Goal: Task Accomplishment & Management: Complete application form

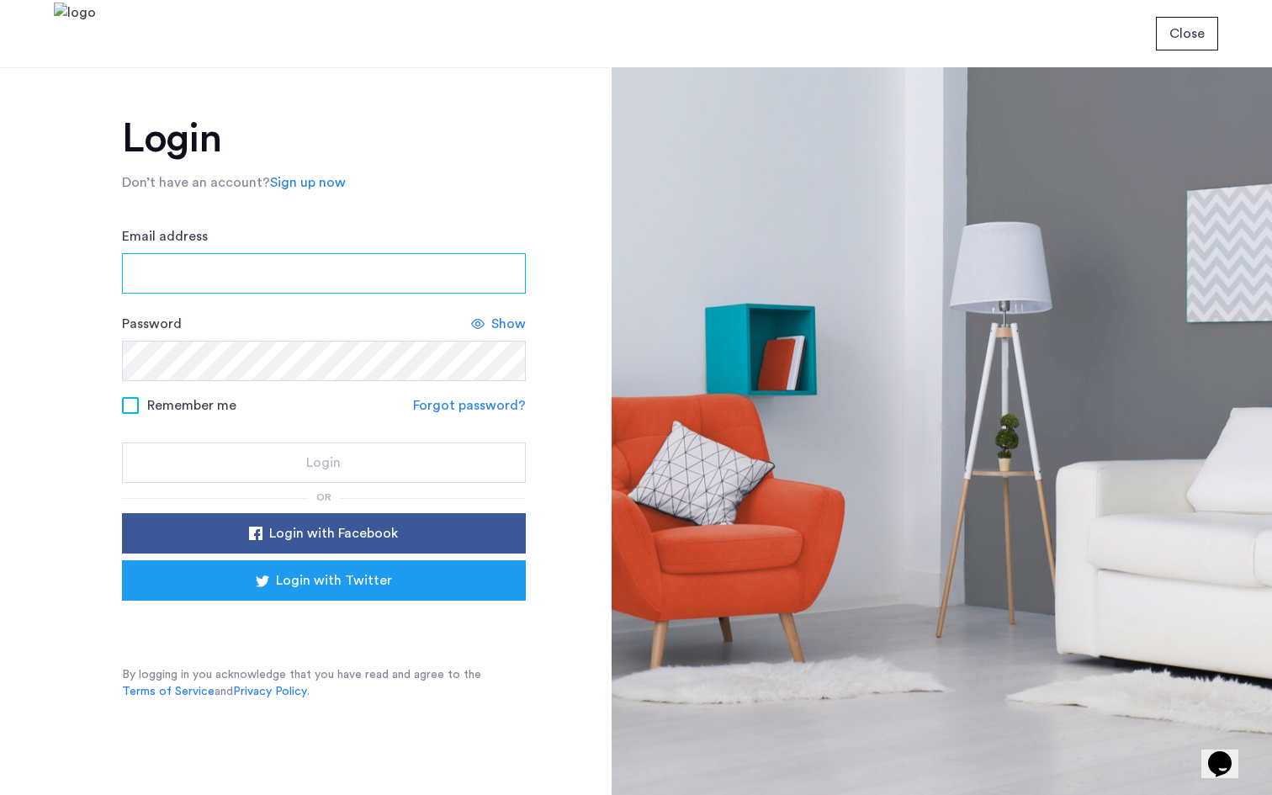
click at [215, 269] on input "Email address" at bounding box center [324, 273] width 404 height 40
type input "**********"
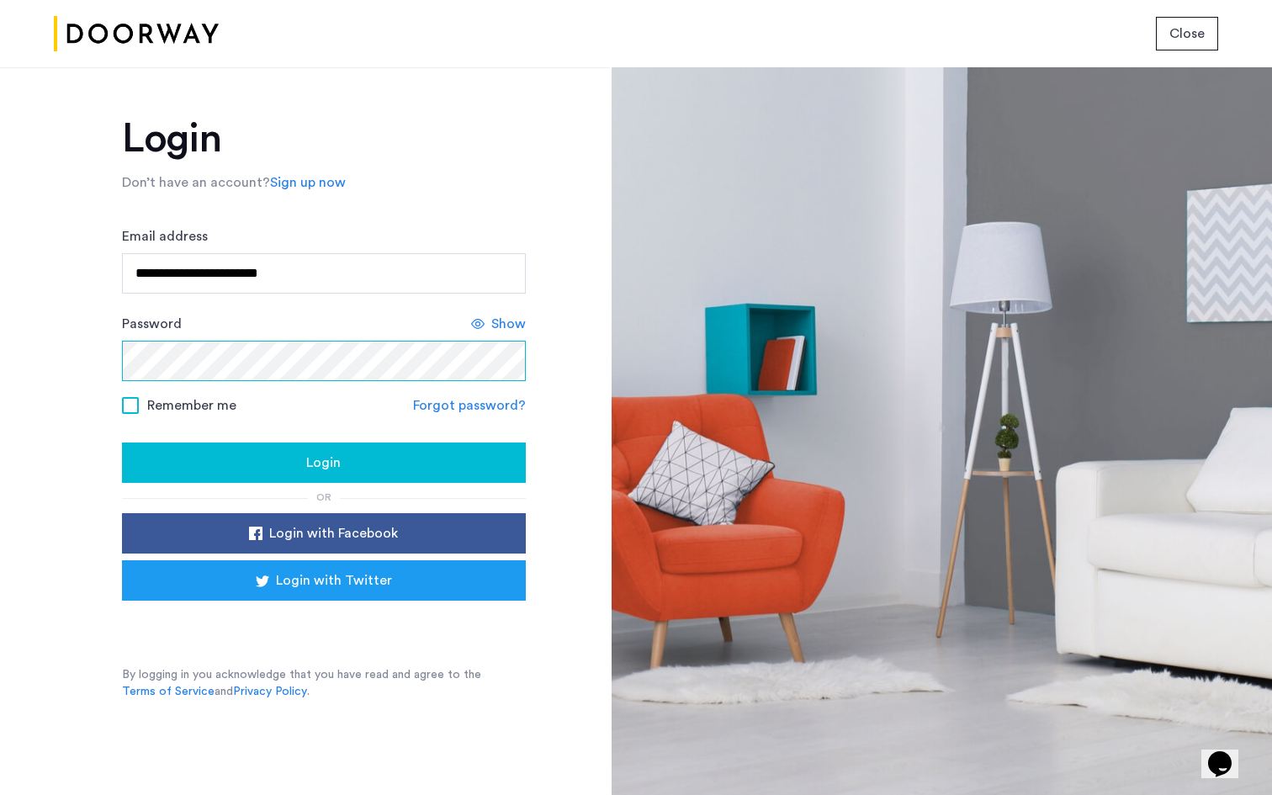
click at [122, 443] on button "Login" at bounding box center [324, 463] width 404 height 40
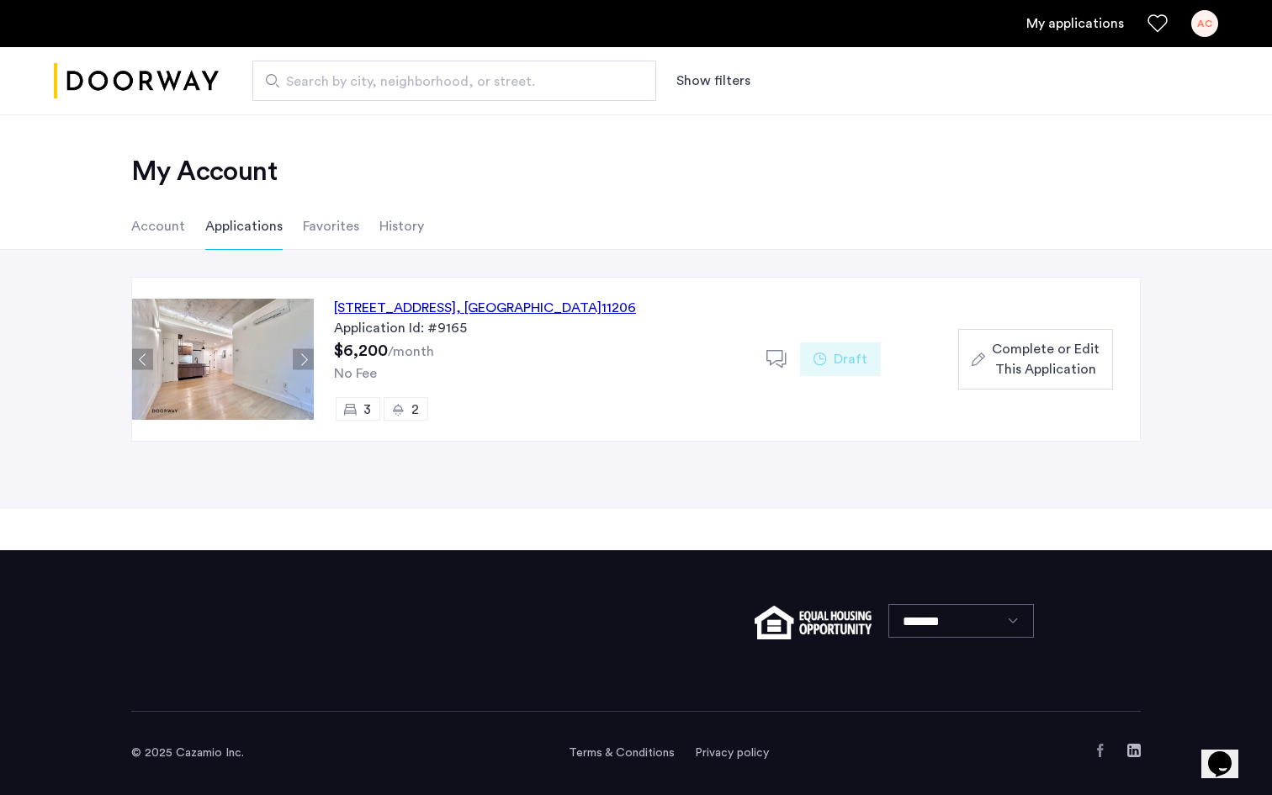
click at [1014, 344] on span "Complete or Edit This Application" at bounding box center [1046, 359] width 108 height 40
click at [976, 359] on icon "button" at bounding box center [978, 359] width 13 height 13
click at [1001, 342] on span "Complete or Edit This Application" at bounding box center [1046, 359] width 108 height 40
click at [975, 358] on use "button" at bounding box center [978, 359] width 13 height 13
click at [1020, 358] on span "Complete or Edit This Application" at bounding box center [1046, 359] width 108 height 40
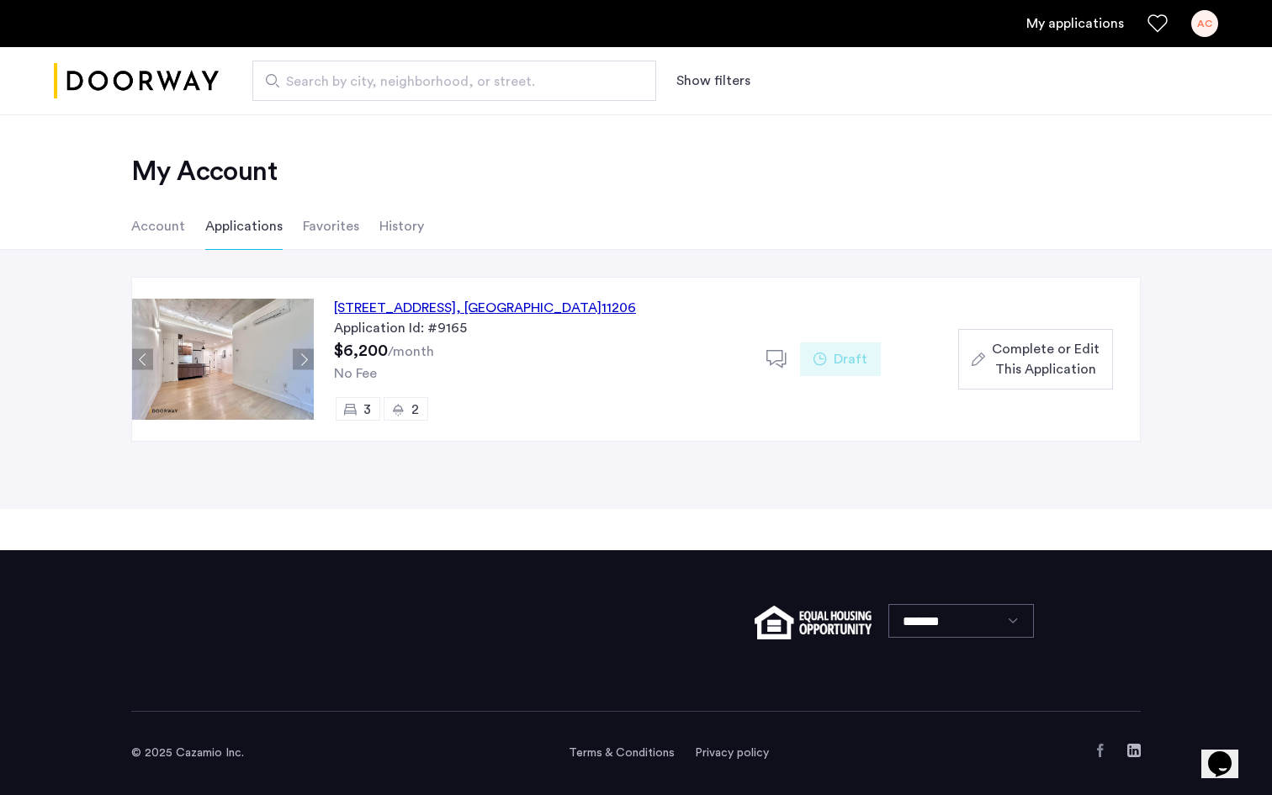
click at [990, 347] on div "Complete or Edit This Application" at bounding box center [1036, 359] width 128 height 40
click at [834, 353] on span "Draft" at bounding box center [851, 359] width 34 height 20
click at [462, 302] on div "[STREET_ADDRESS]" at bounding box center [485, 308] width 302 height 20
click at [1006, 352] on span "Complete or Edit This Application" at bounding box center [1046, 359] width 108 height 40
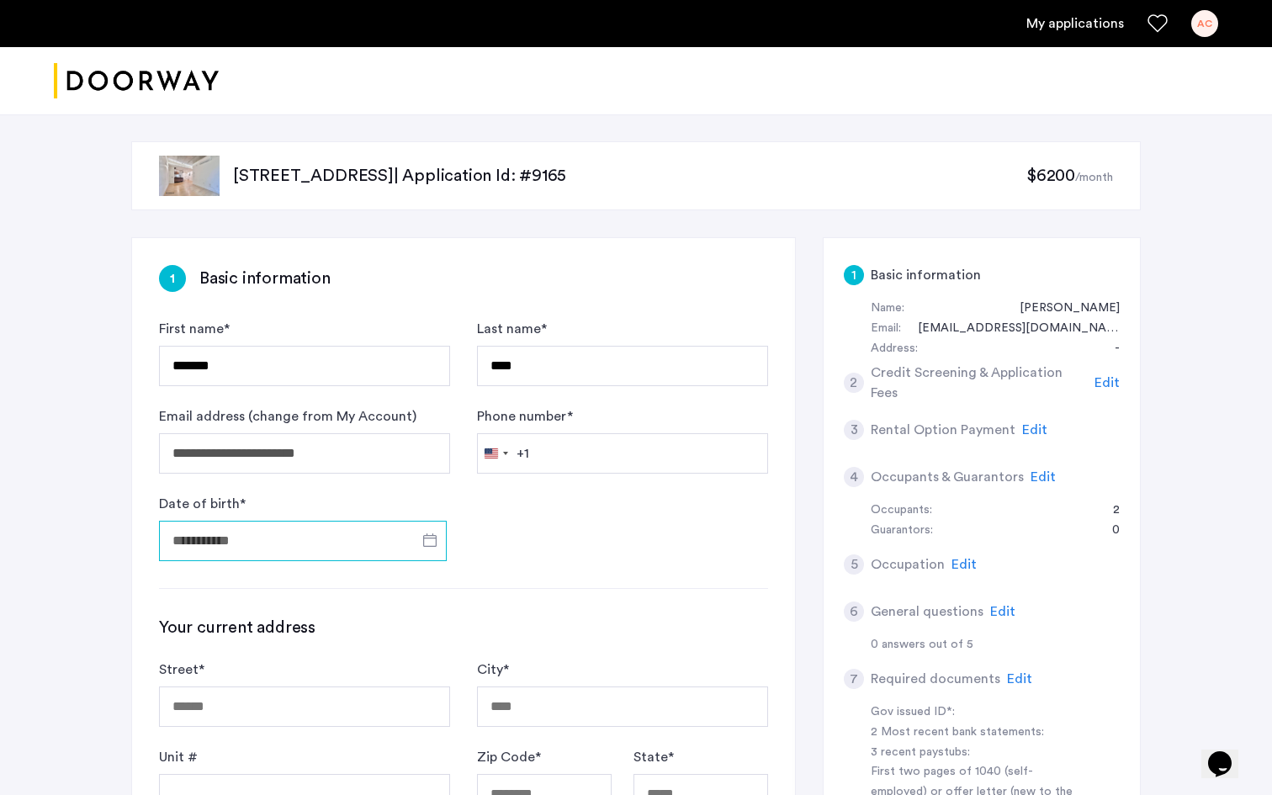
click at [285, 542] on input "Date of birth *" at bounding box center [303, 541] width 288 height 40
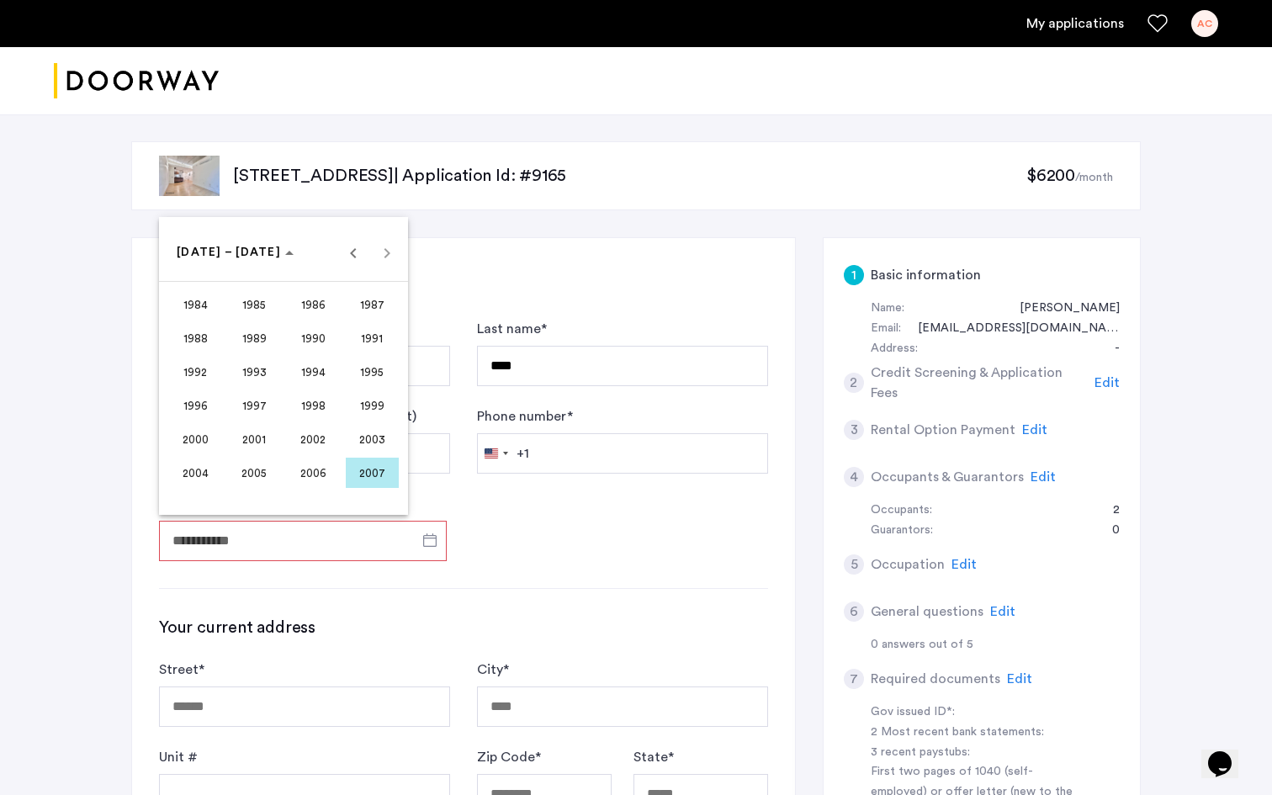
click at [370, 406] on span "1999" at bounding box center [372, 405] width 53 height 30
click at [310, 368] on span "JUL" at bounding box center [313, 372] width 53 height 30
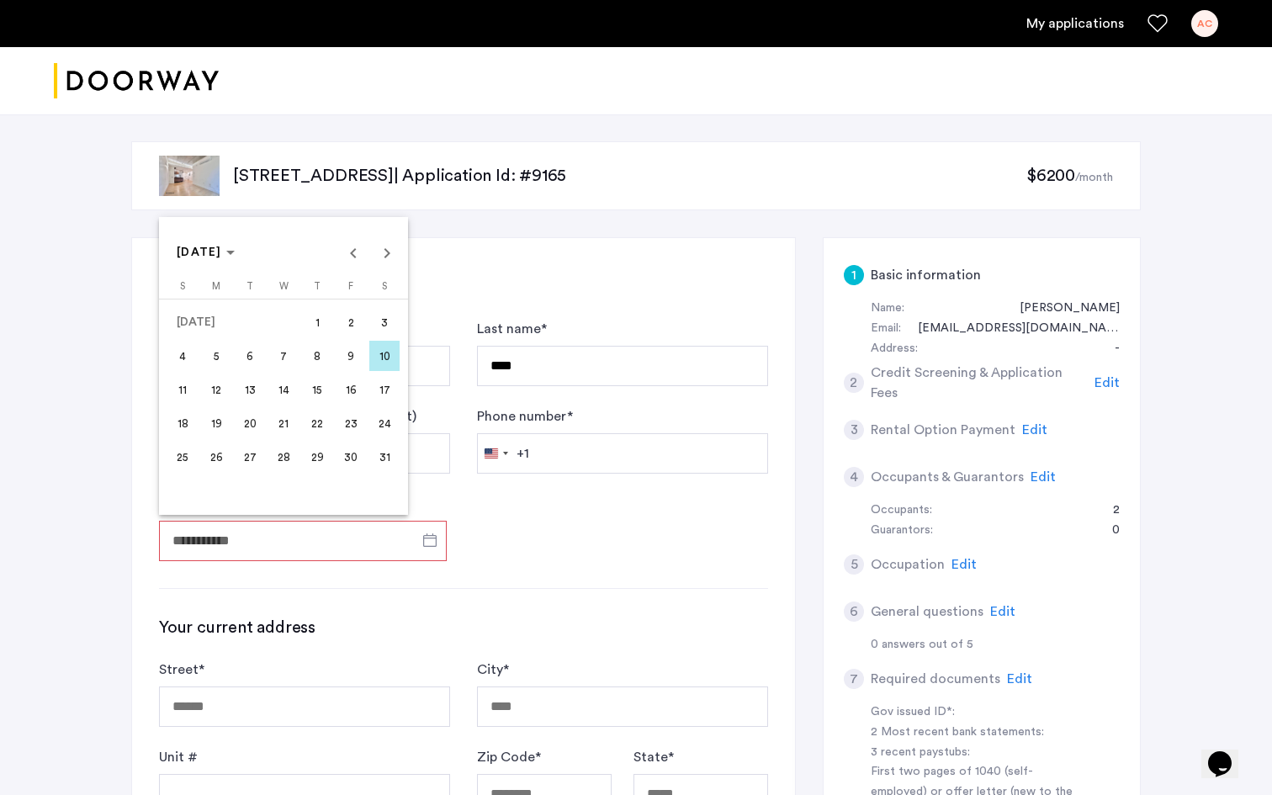
click at [179, 453] on span "25" at bounding box center [182, 457] width 30 height 30
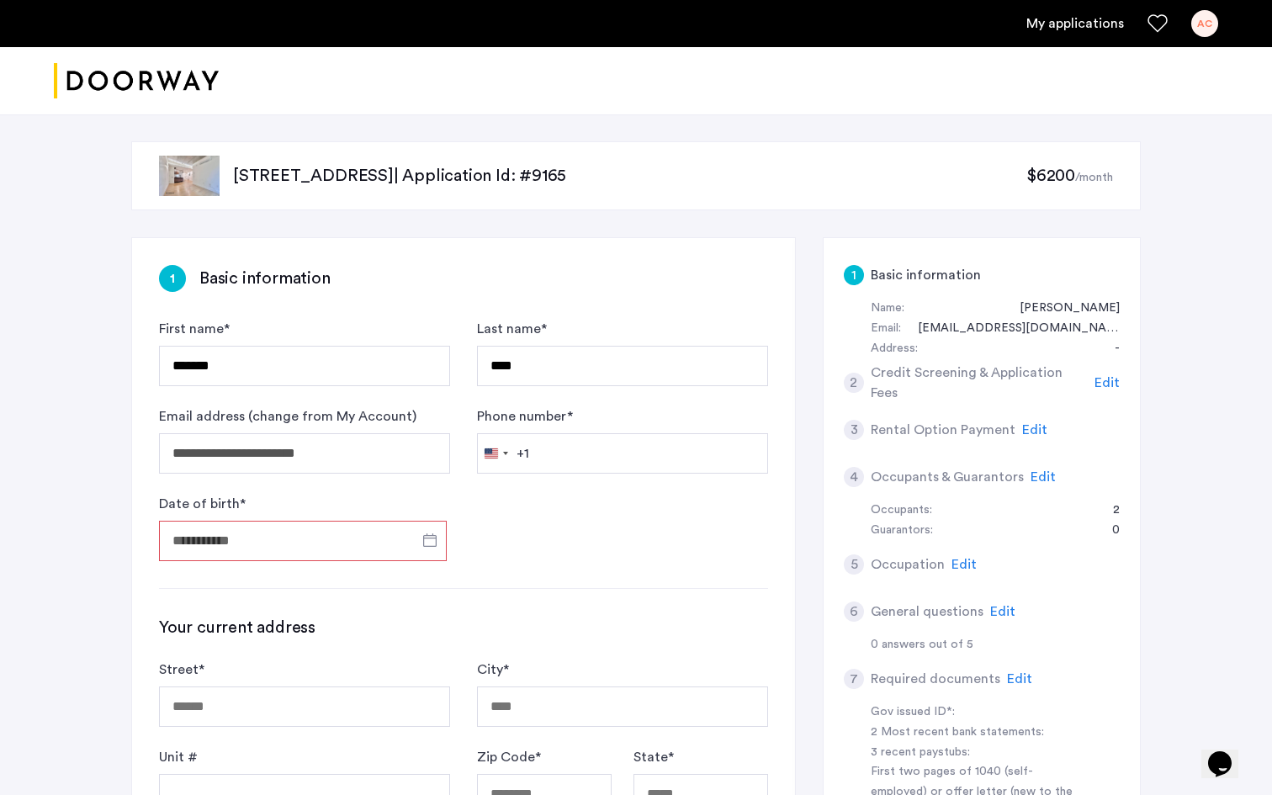
type input "**********"
click at [359, 708] on input "Street *" at bounding box center [304, 707] width 291 height 40
type input "**********"
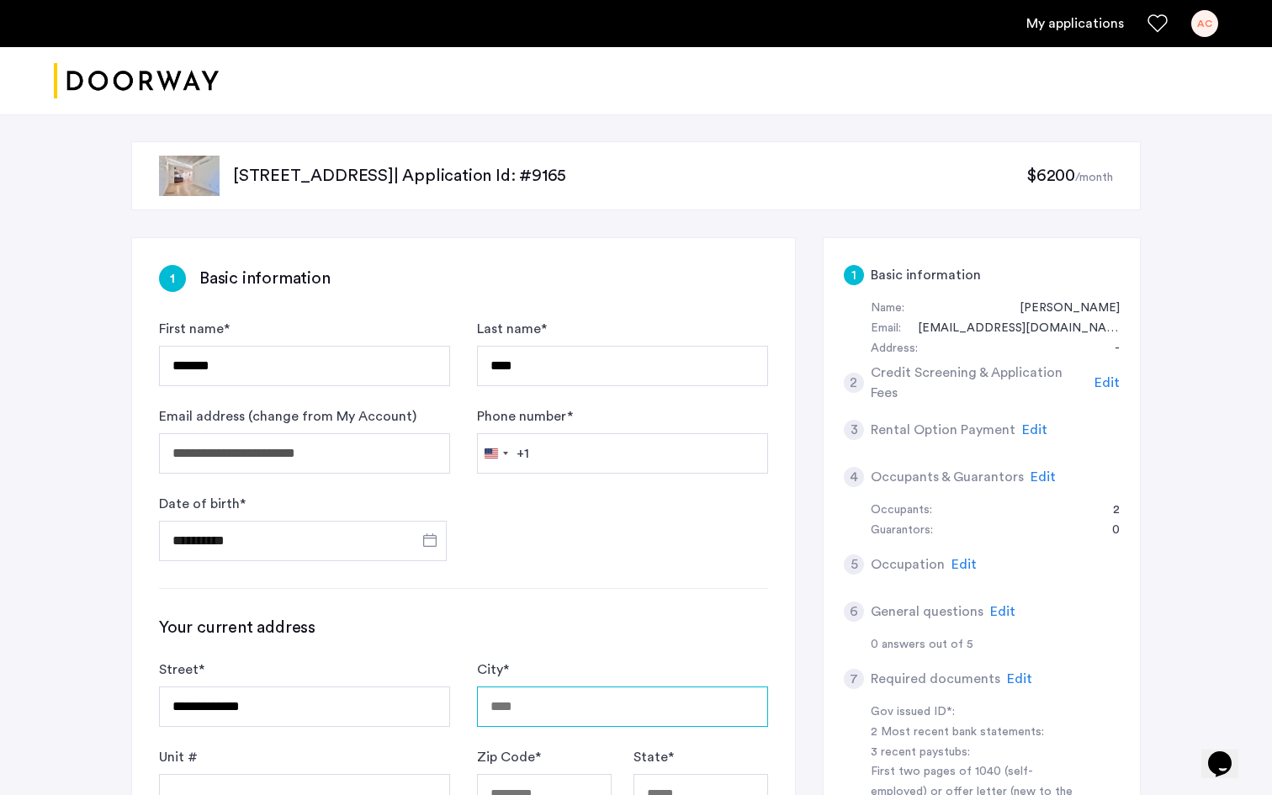
type input "**********"
type input "*****"
type input "**"
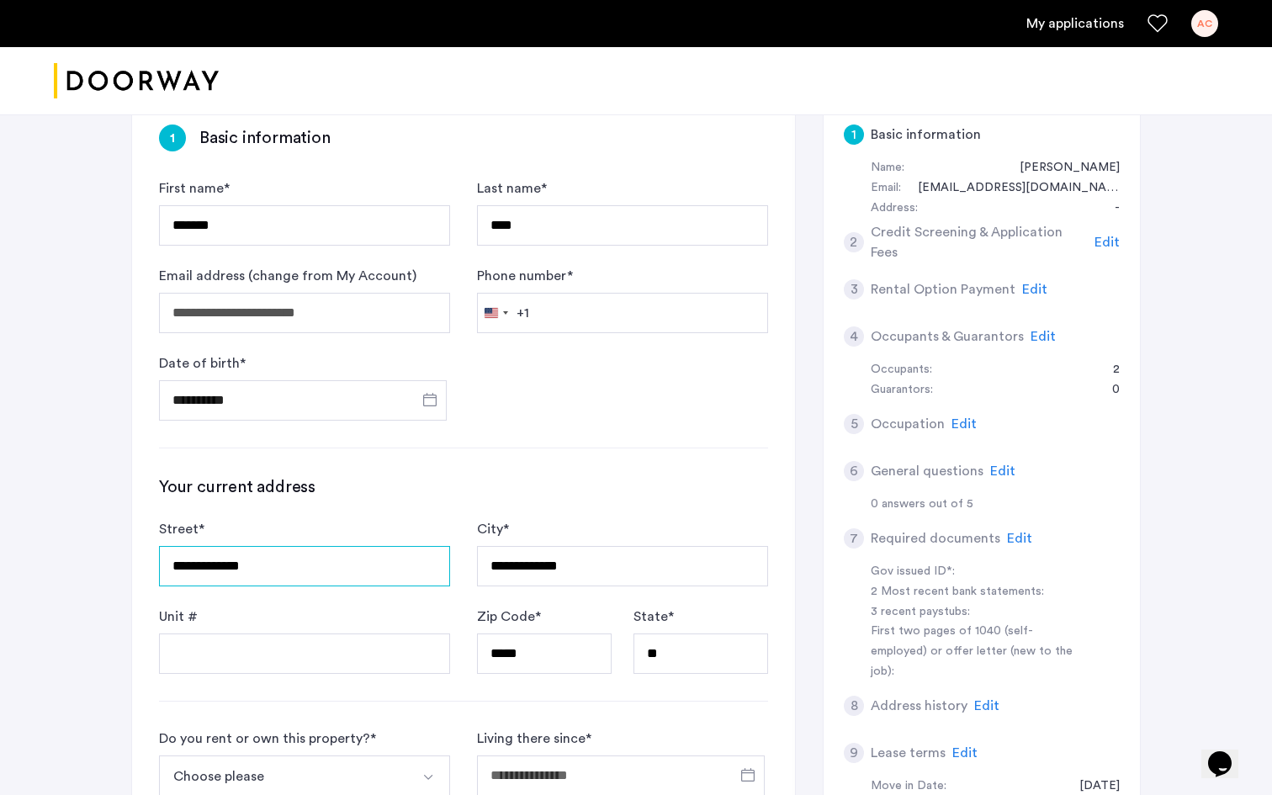
scroll to position [149, 0]
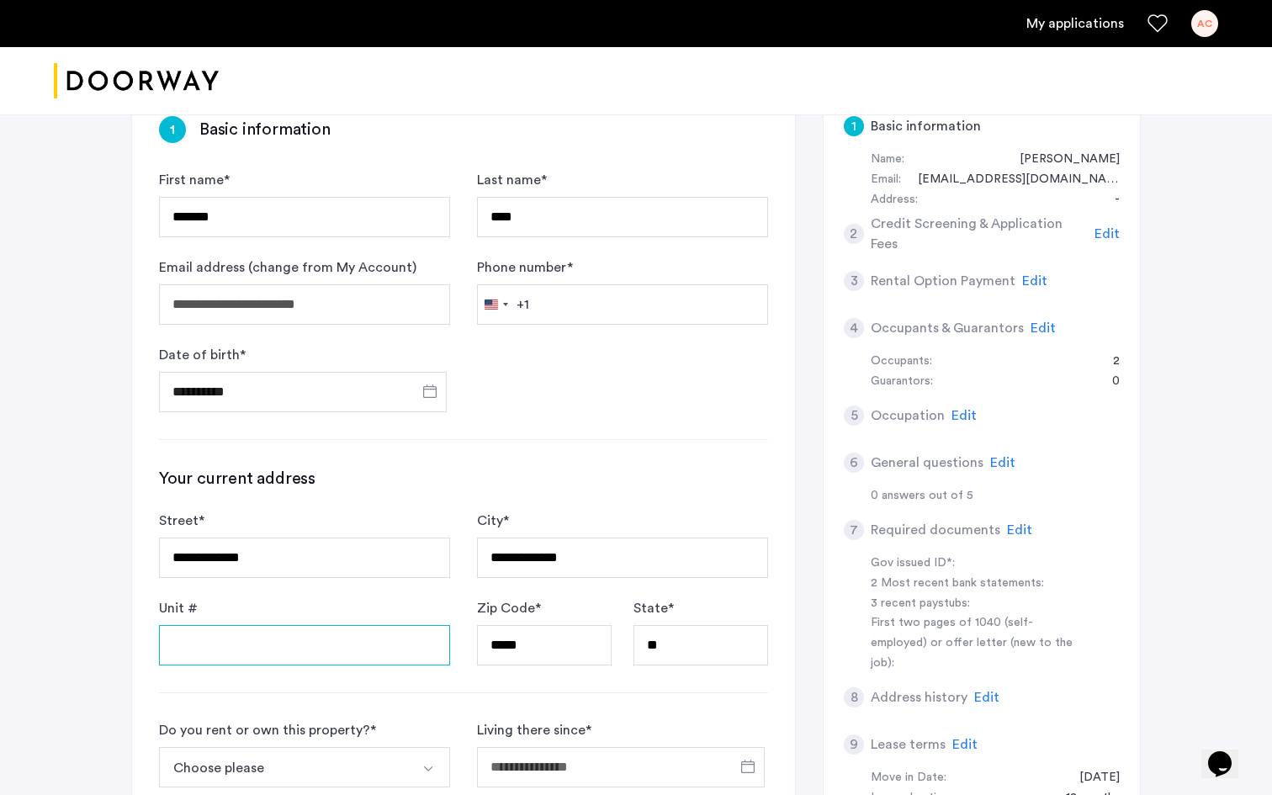
click at [332, 640] on input "Unit #" at bounding box center [304, 645] width 291 height 40
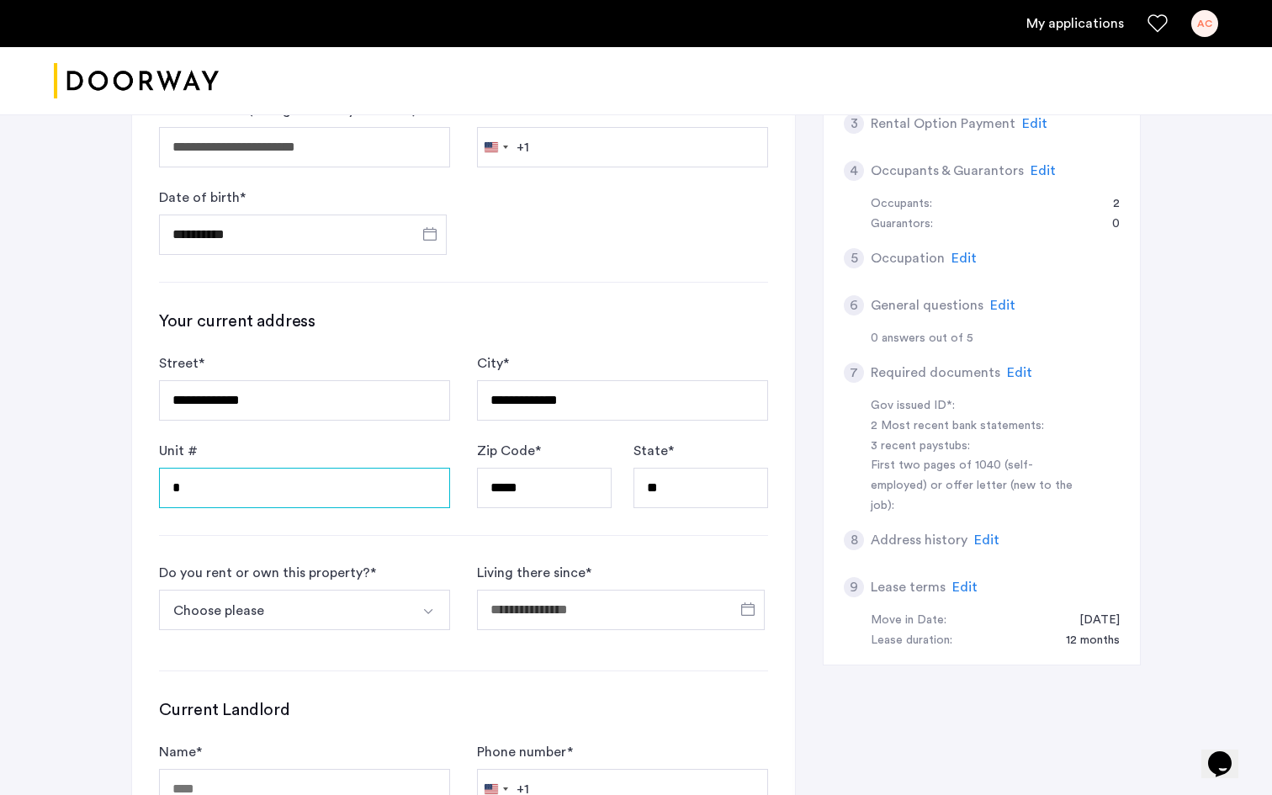
scroll to position [307, 0]
type input "*"
click at [411, 620] on button "Select option" at bounding box center [430, 609] width 40 height 40
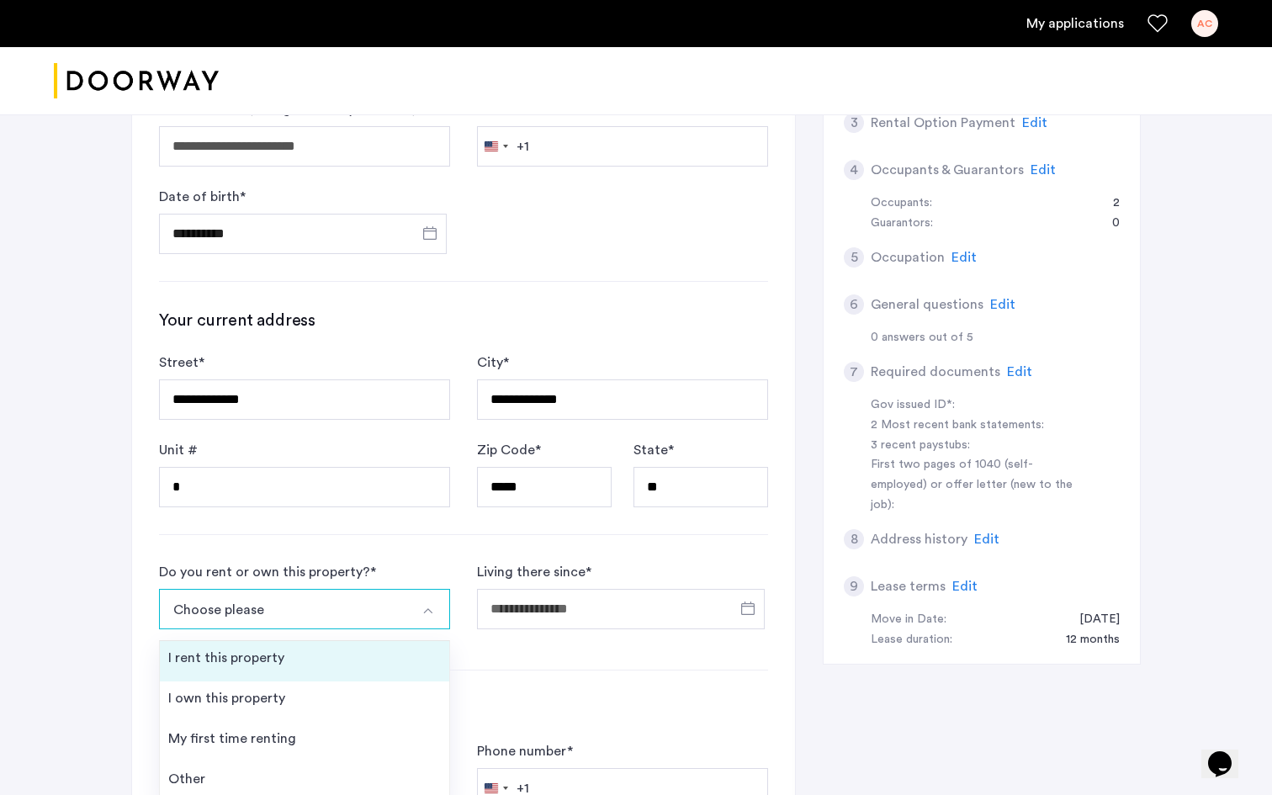
click at [344, 662] on li "I rent this property" at bounding box center [304, 661] width 289 height 40
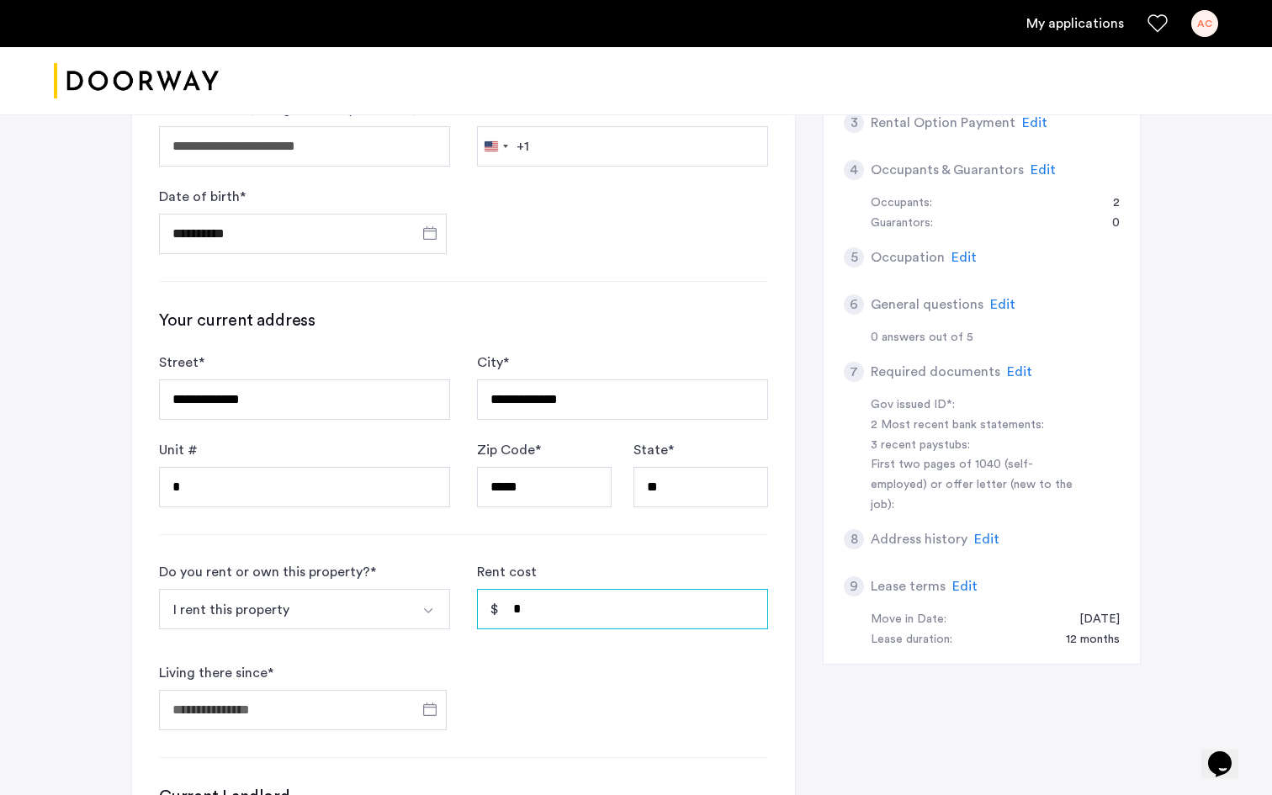
click at [587, 615] on input "*" at bounding box center [622, 609] width 291 height 40
type input "*****"
click at [428, 708] on span "Open calendar" at bounding box center [430, 709] width 40 height 40
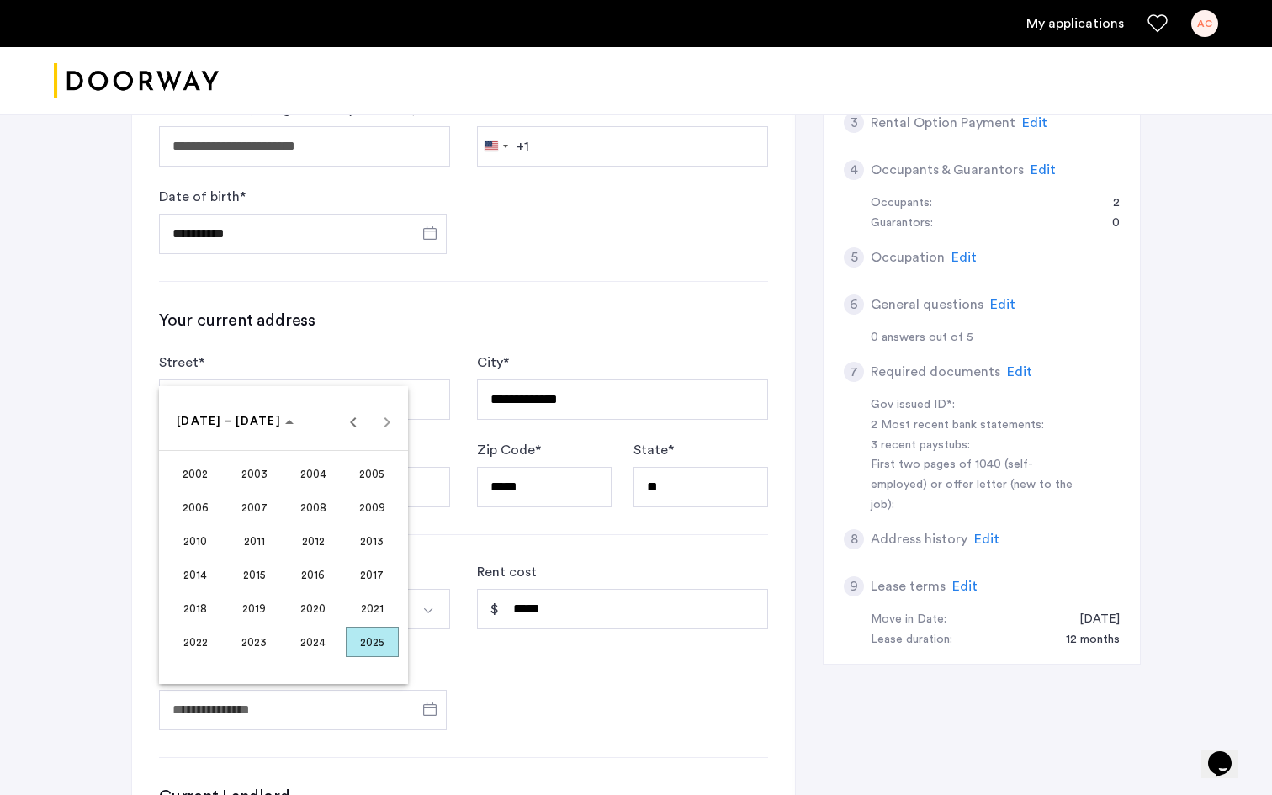
click at [312, 647] on span "2024" at bounding box center [313, 642] width 53 height 30
click at [372, 506] on span "APR" at bounding box center [372, 507] width 53 height 30
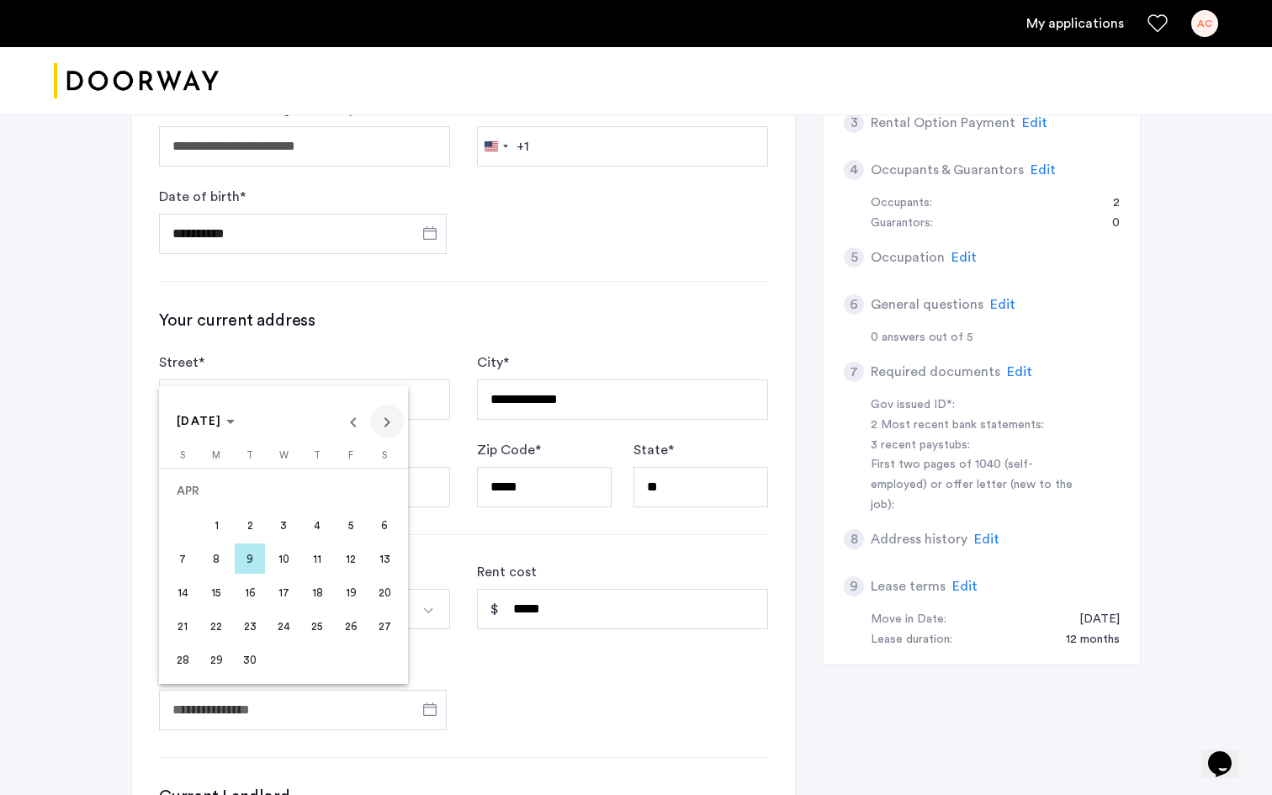
click at [388, 427] on span "Next month" at bounding box center [387, 422] width 34 height 34
click at [282, 493] on span "1" at bounding box center [283, 491] width 30 height 30
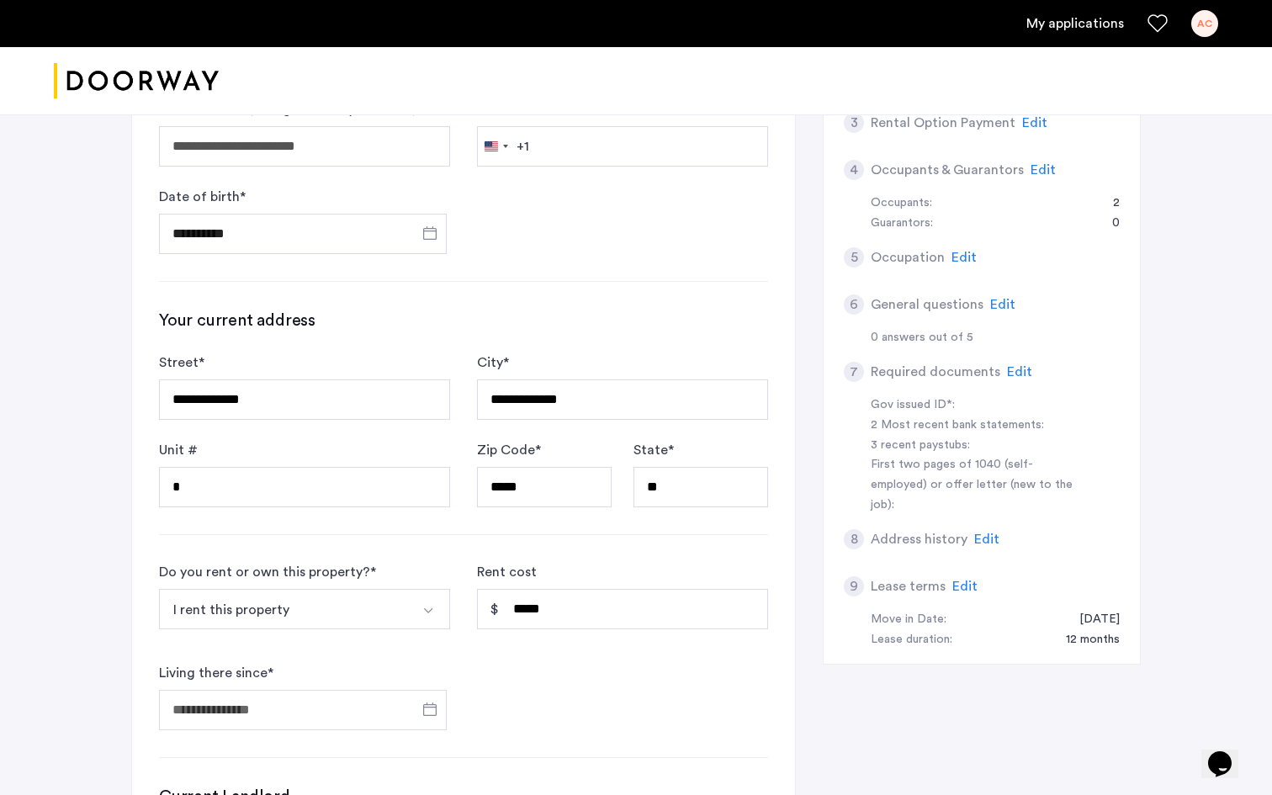
type input "**********"
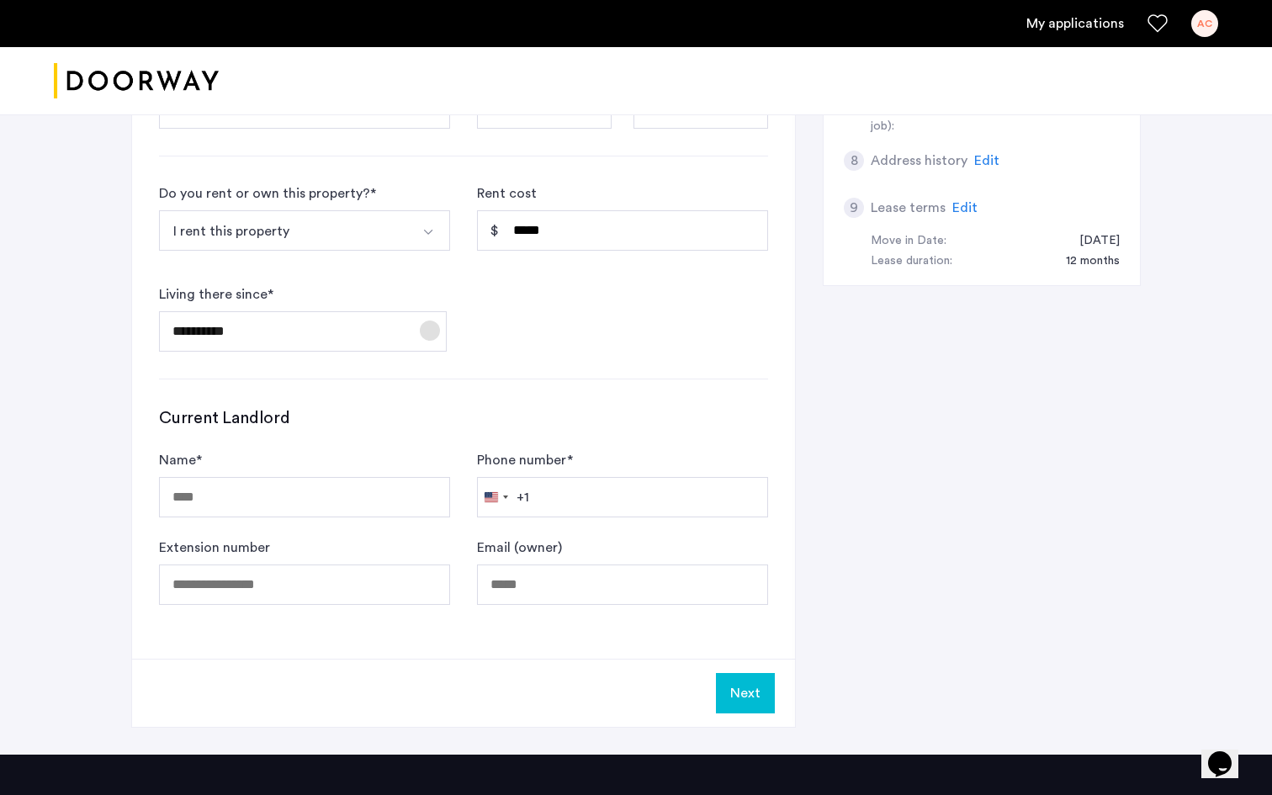
scroll to position [687, 0]
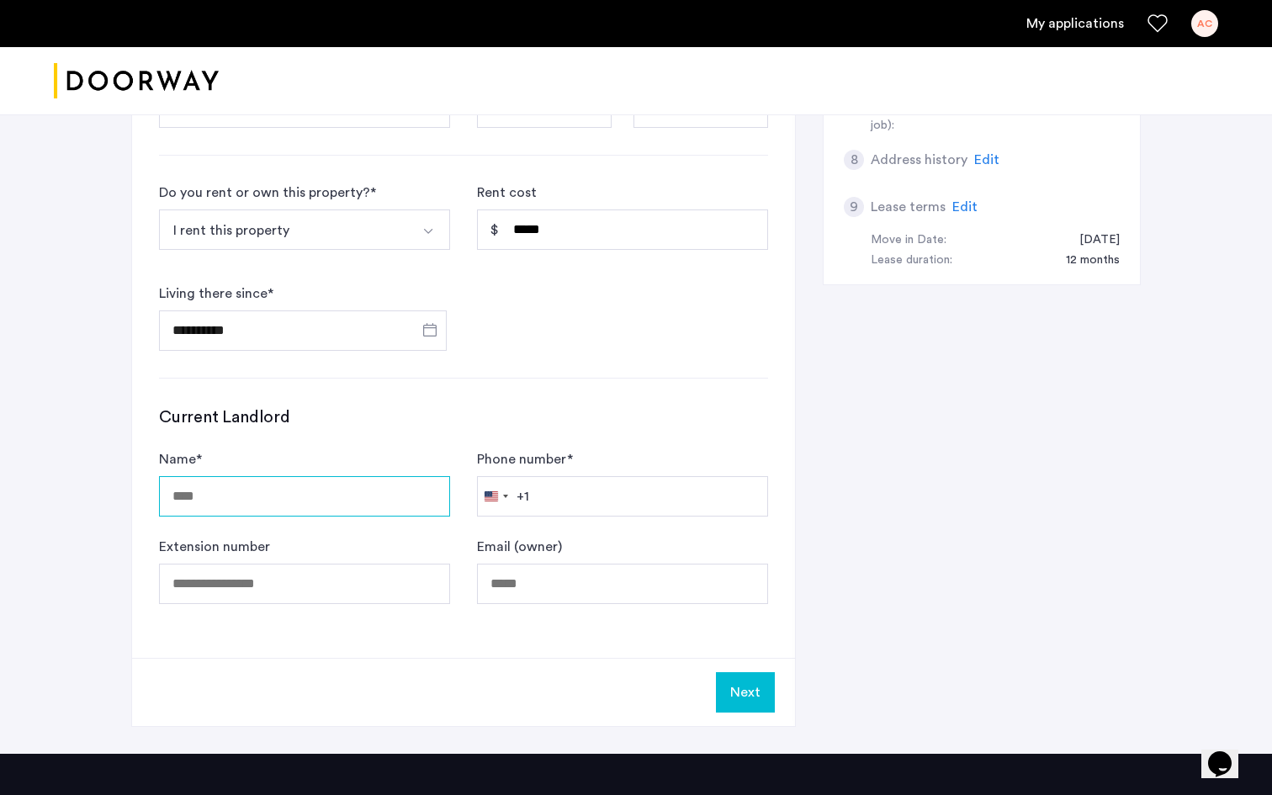
click at [402, 493] on input "Name *" at bounding box center [304, 496] width 291 height 40
type input "**********"
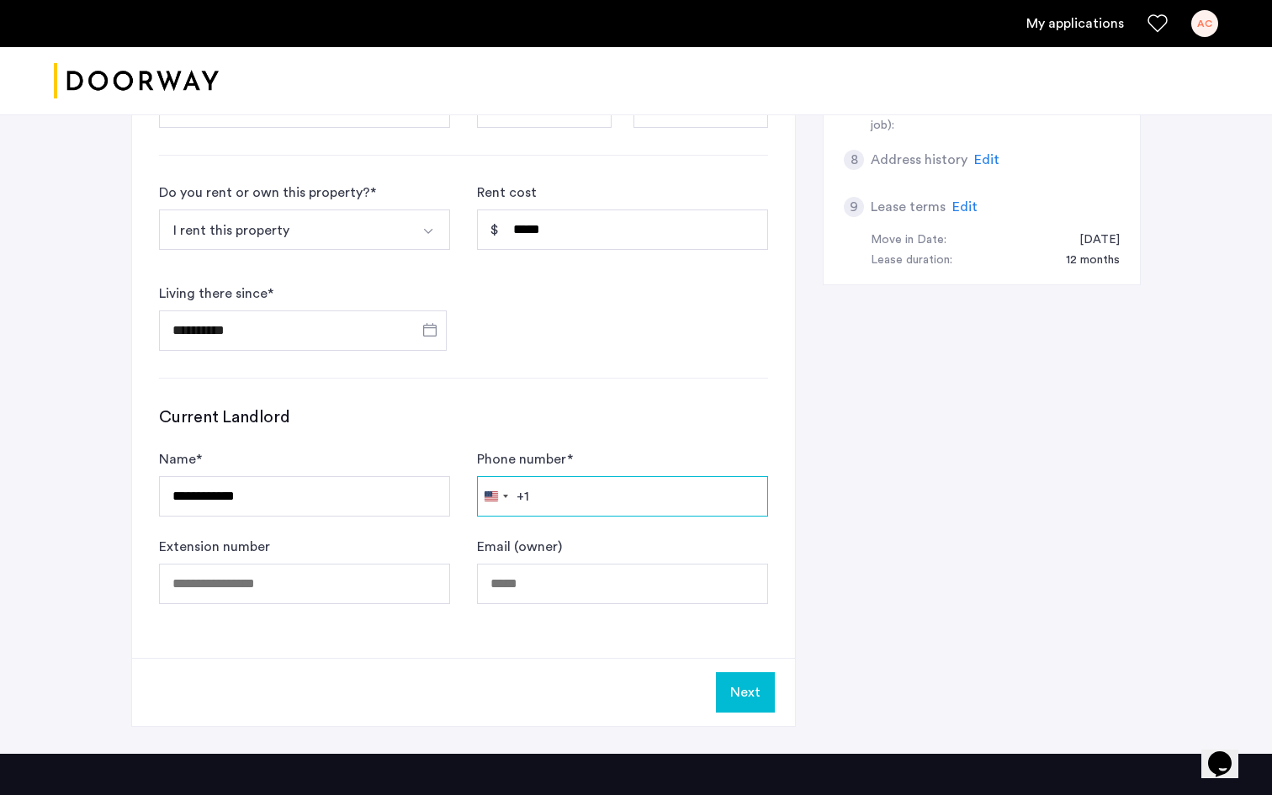
click at [616, 486] on input "Phone number *" at bounding box center [622, 496] width 291 height 40
type input "**********"
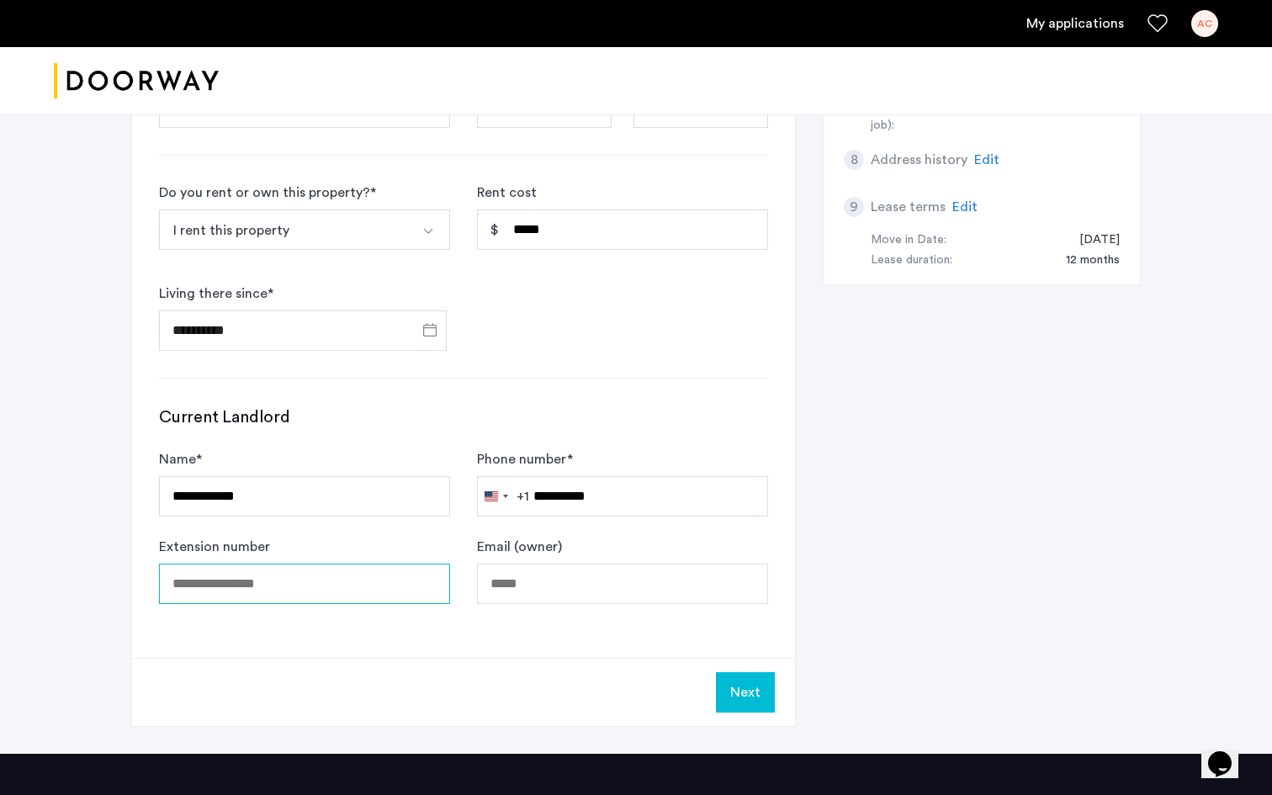
click at [300, 595] on input "Extension number" at bounding box center [304, 584] width 291 height 40
type input "***"
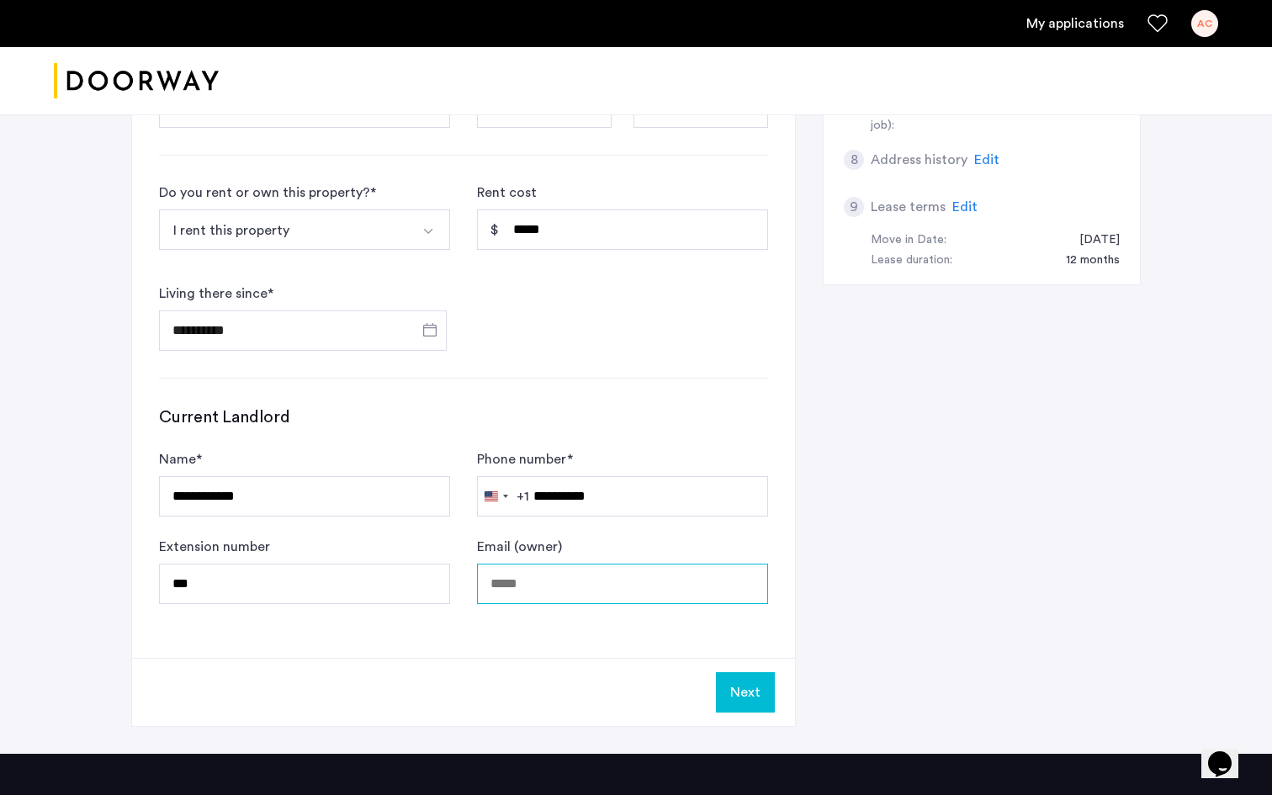
click at [557, 597] on input "Email (owner)" at bounding box center [622, 584] width 291 height 40
type input "**********"
click at [745, 692] on button "Next" at bounding box center [745, 692] width 59 height 40
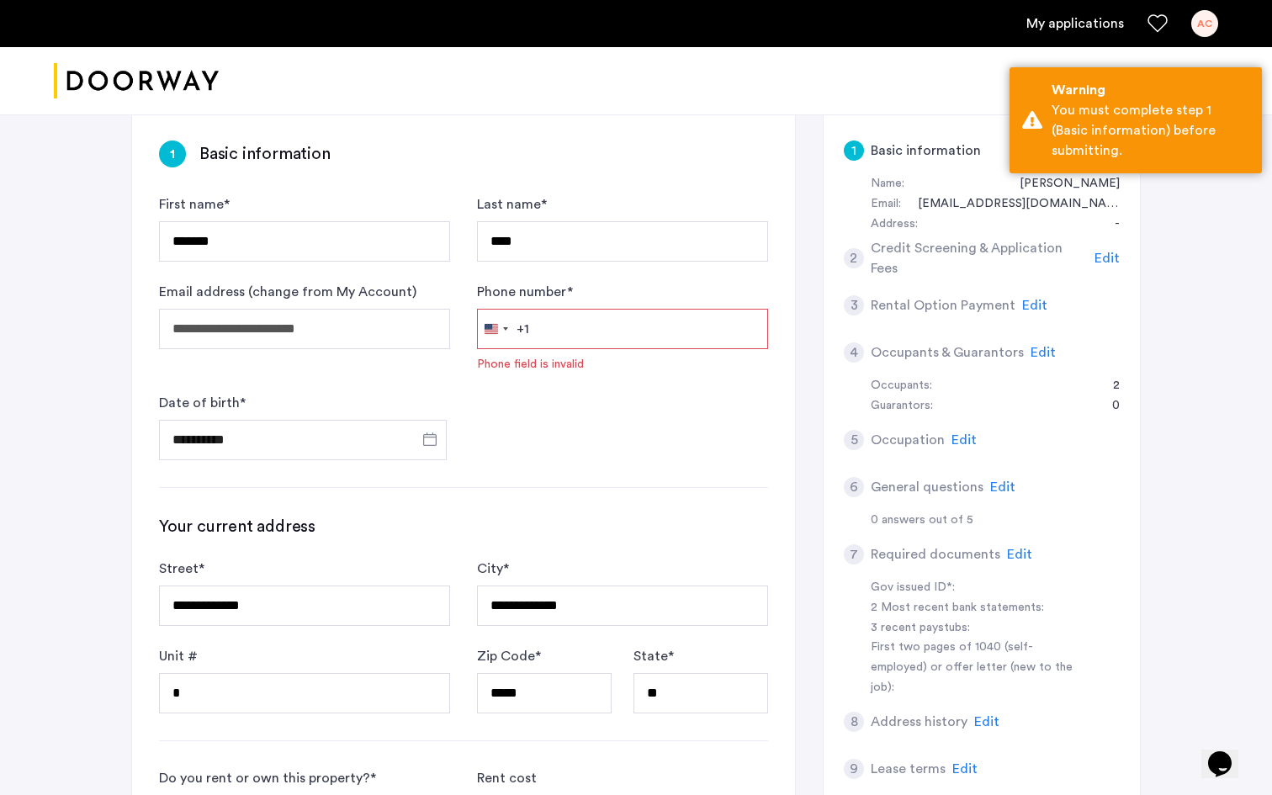
scroll to position [0, 0]
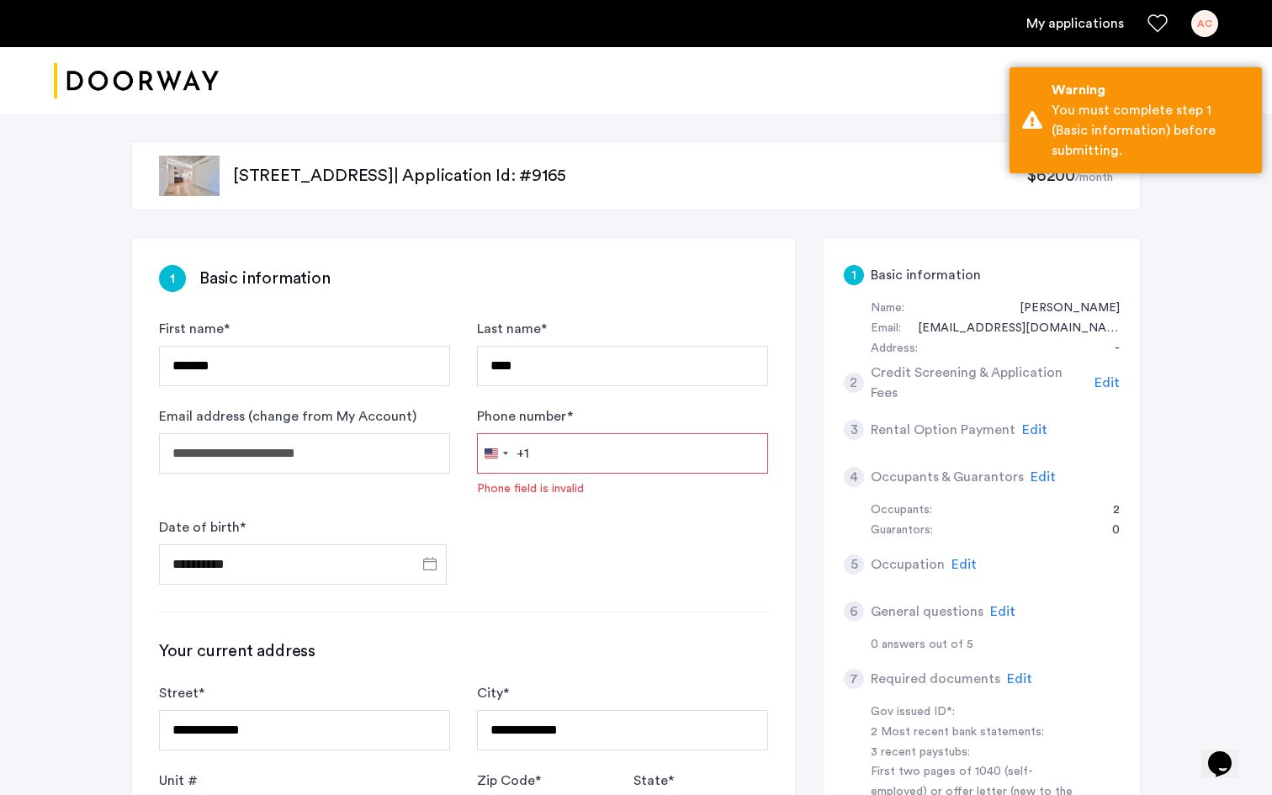
click at [581, 468] on input "Phone number *" at bounding box center [622, 453] width 291 height 40
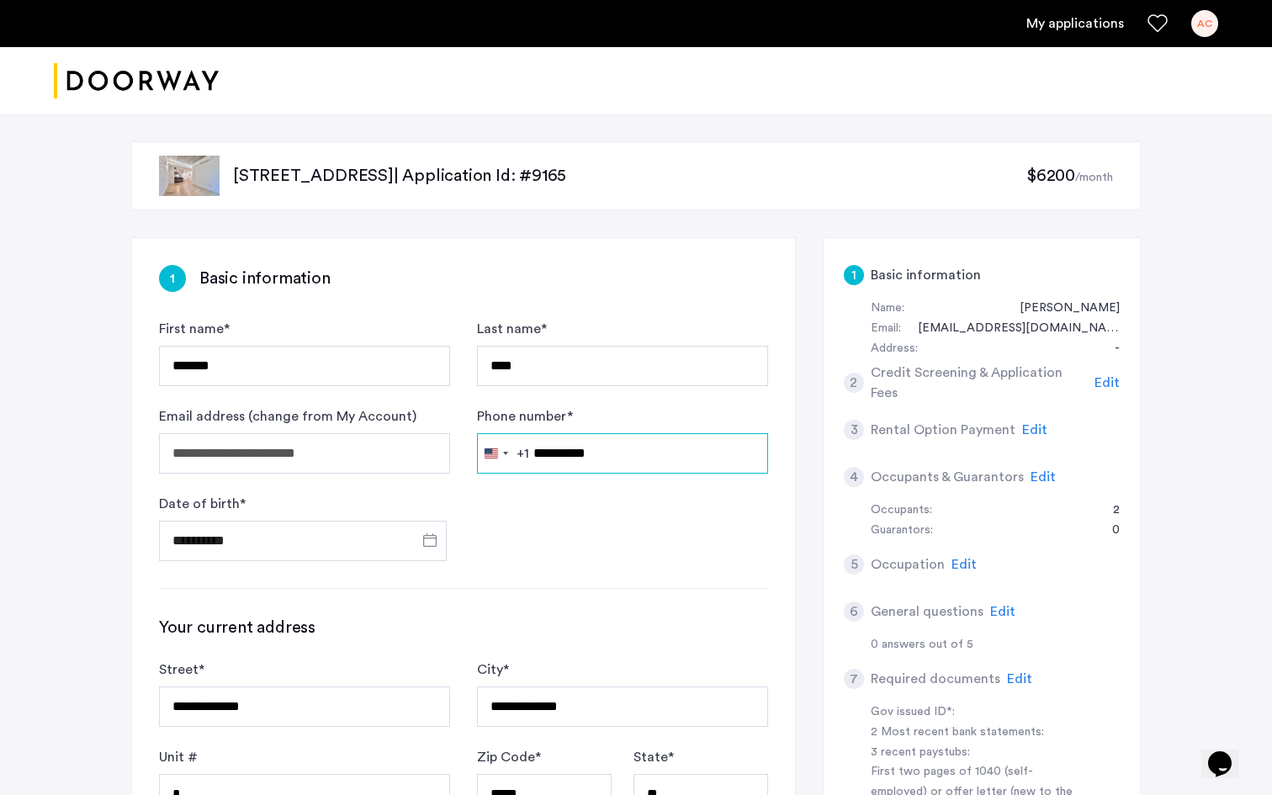
type input "**********"
click at [696, 265] on div "1 Basic information" at bounding box center [463, 278] width 609 height 27
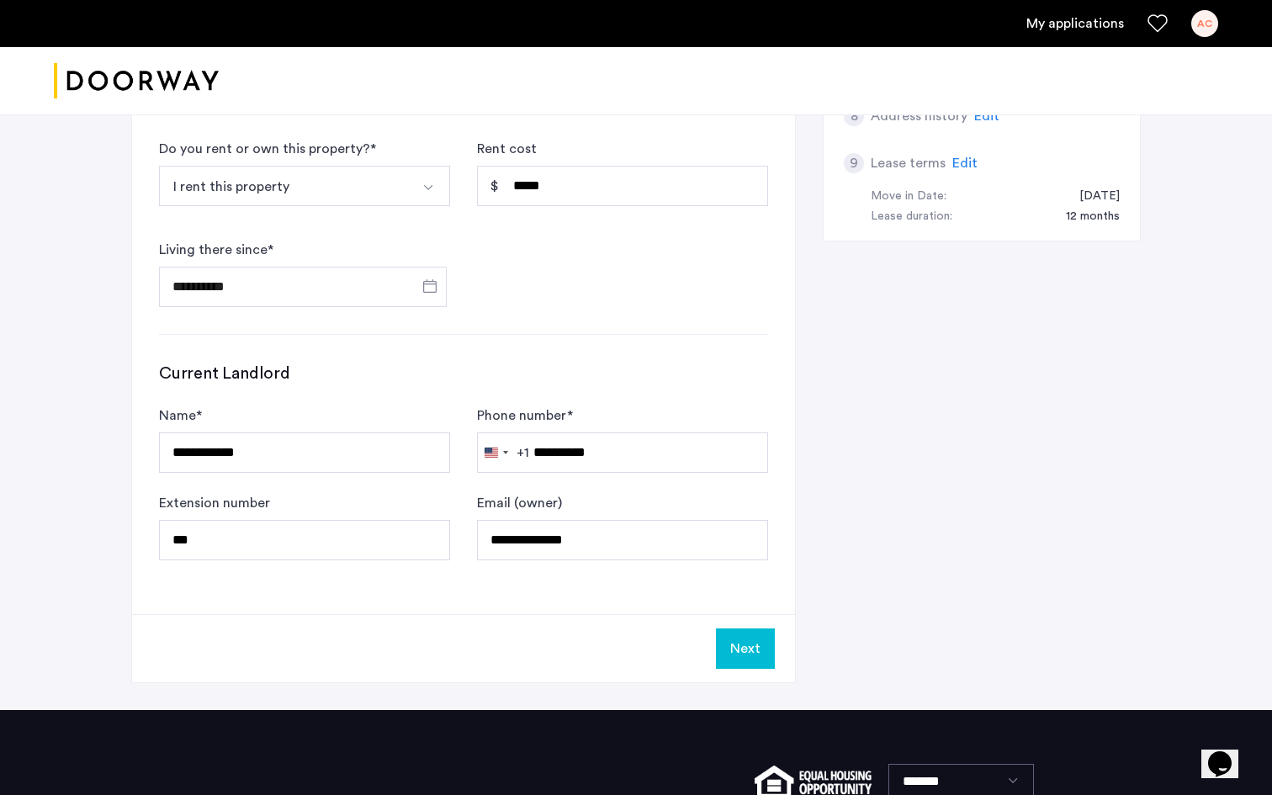
scroll to position [765, 0]
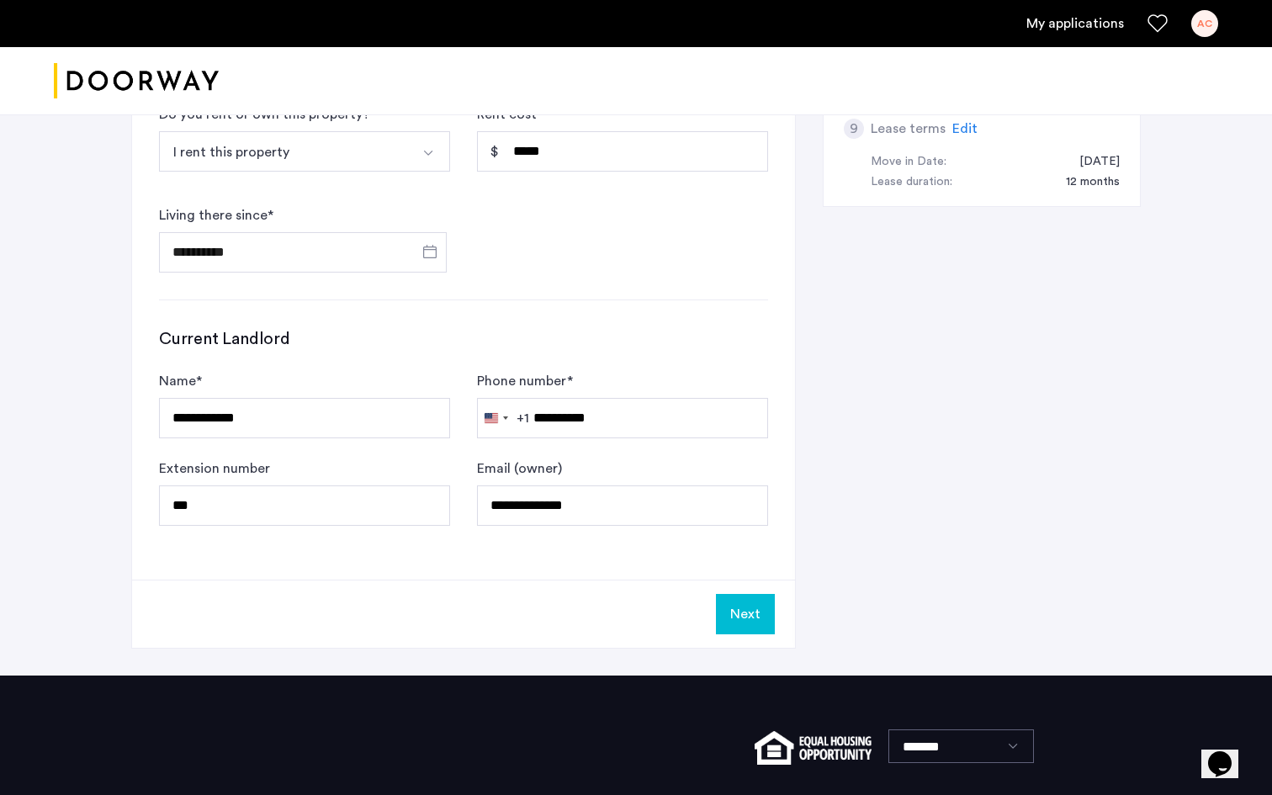
click at [752, 622] on button "Next" at bounding box center [745, 614] width 59 height 40
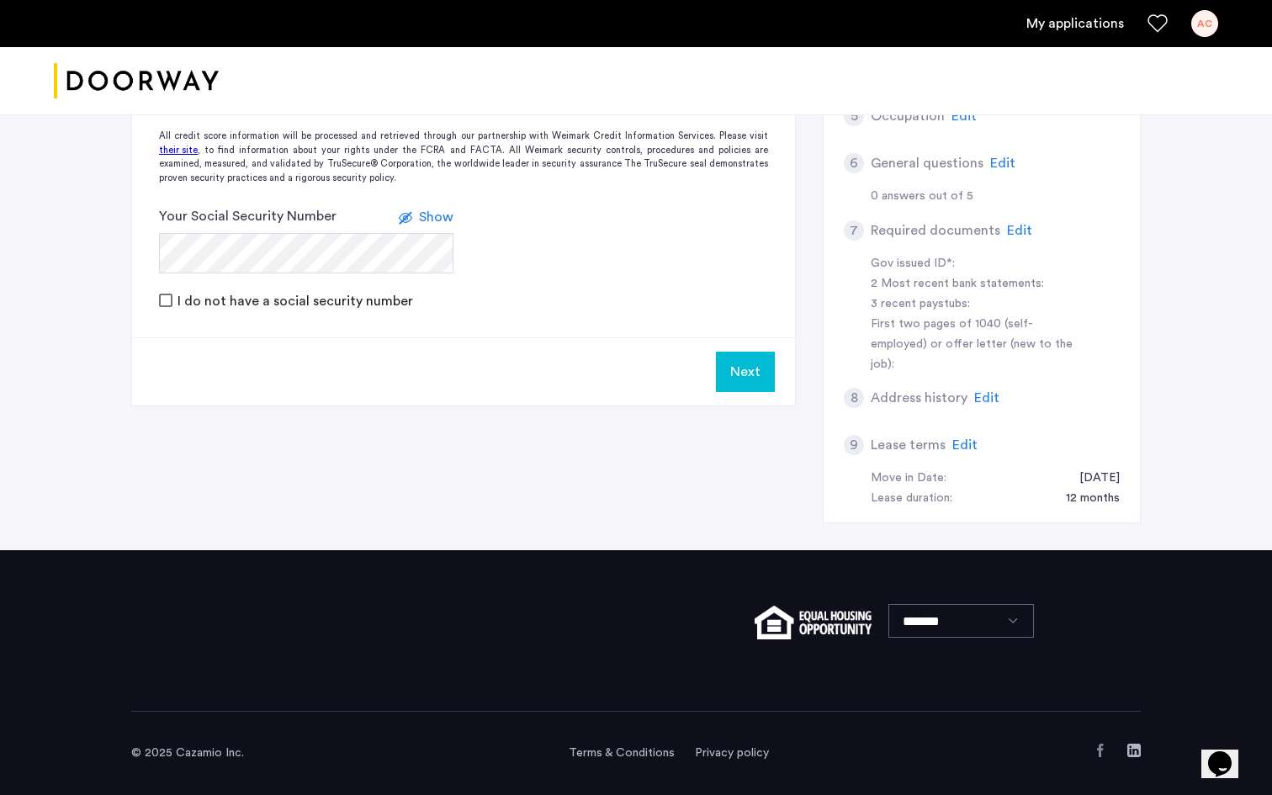
scroll to position [0, 0]
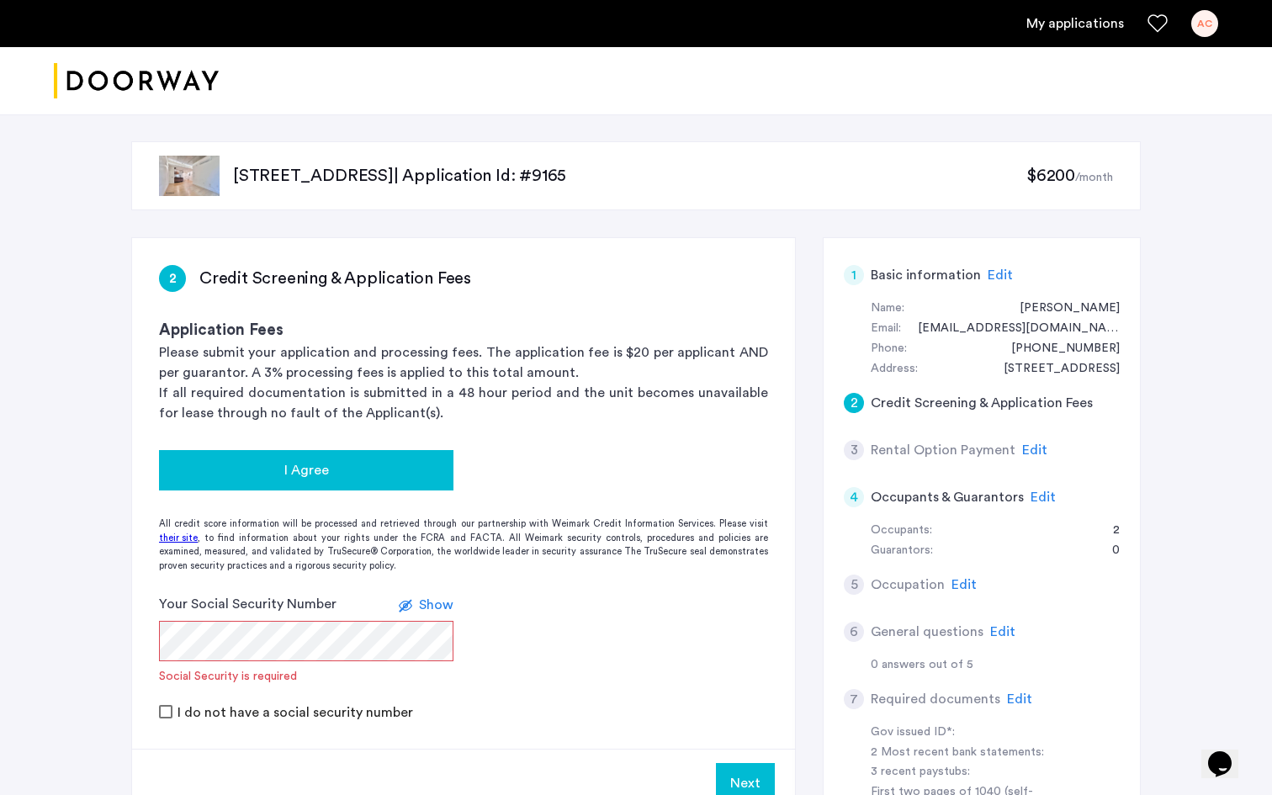
click at [317, 469] on span "I Agree" at bounding box center [306, 470] width 45 height 20
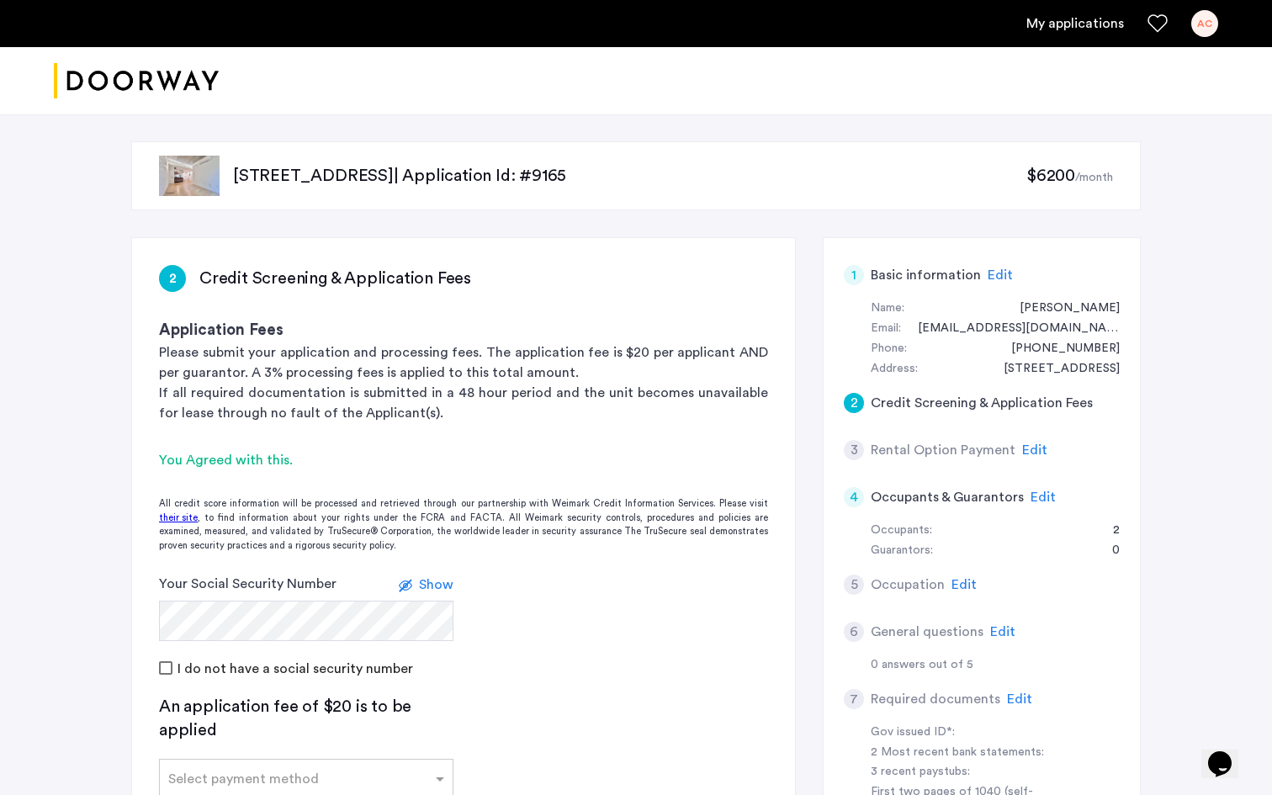
click at [589, 634] on form "Your Social Security Number Show I do not have a social security number" at bounding box center [463, 626] width 663 height 104
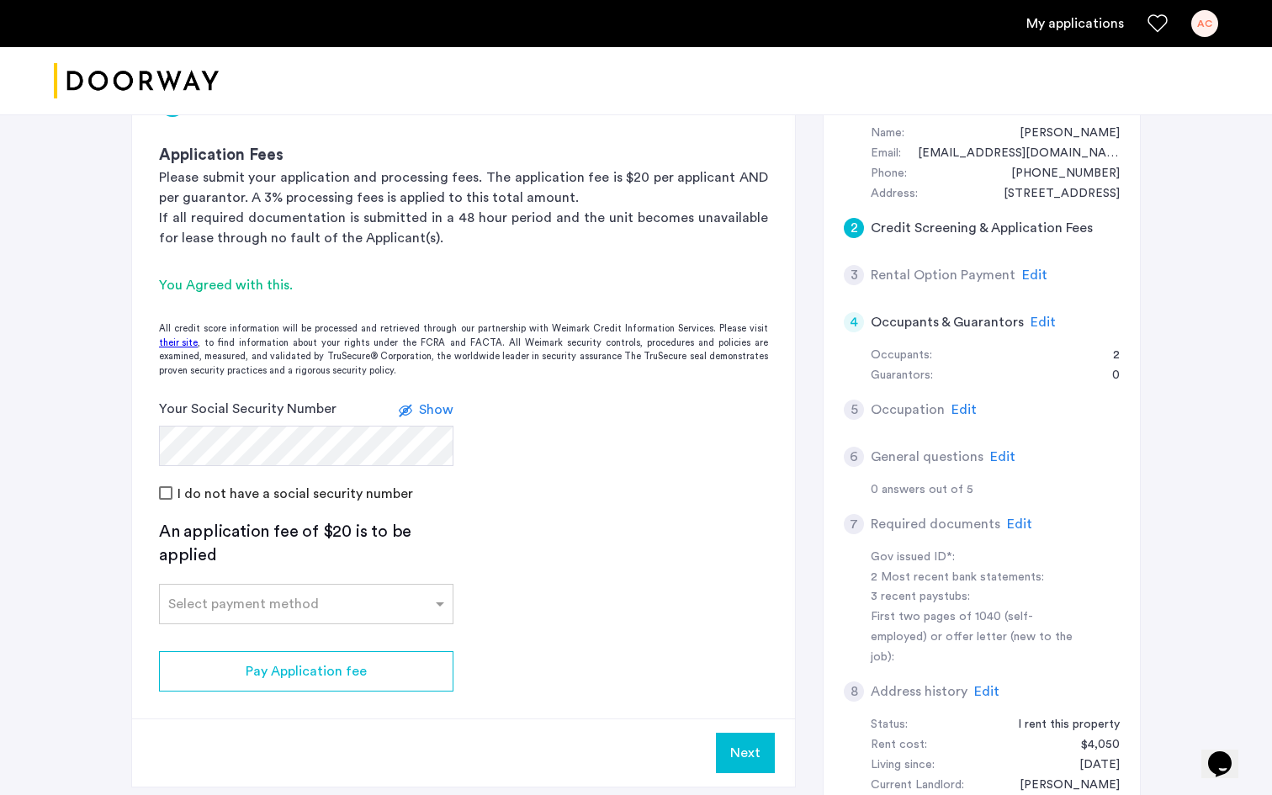
scroll to position [183, 0]
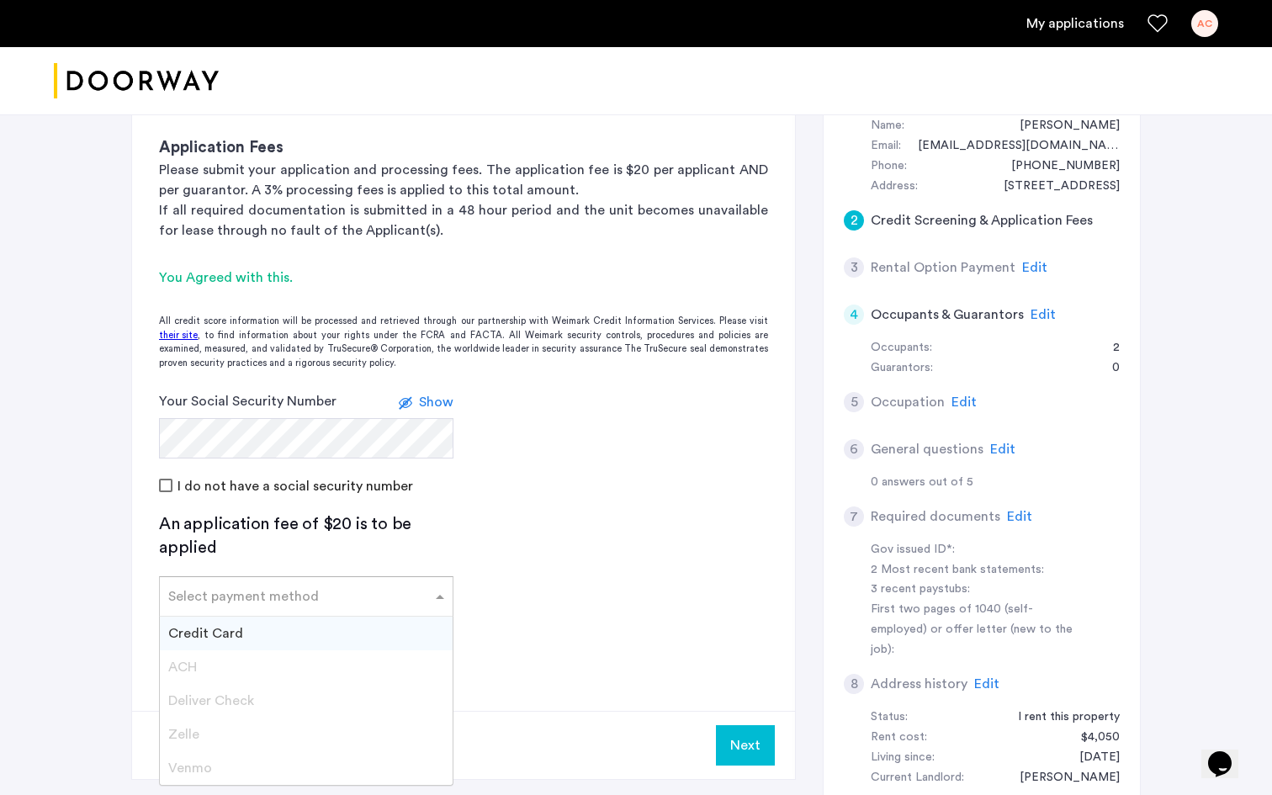
click at [444, 600] on span at bounding box center [442, 596] width 21 height 20
click at [311, 634] on div "Credit Card" at bounding box center [306, 634] width 293 height 34
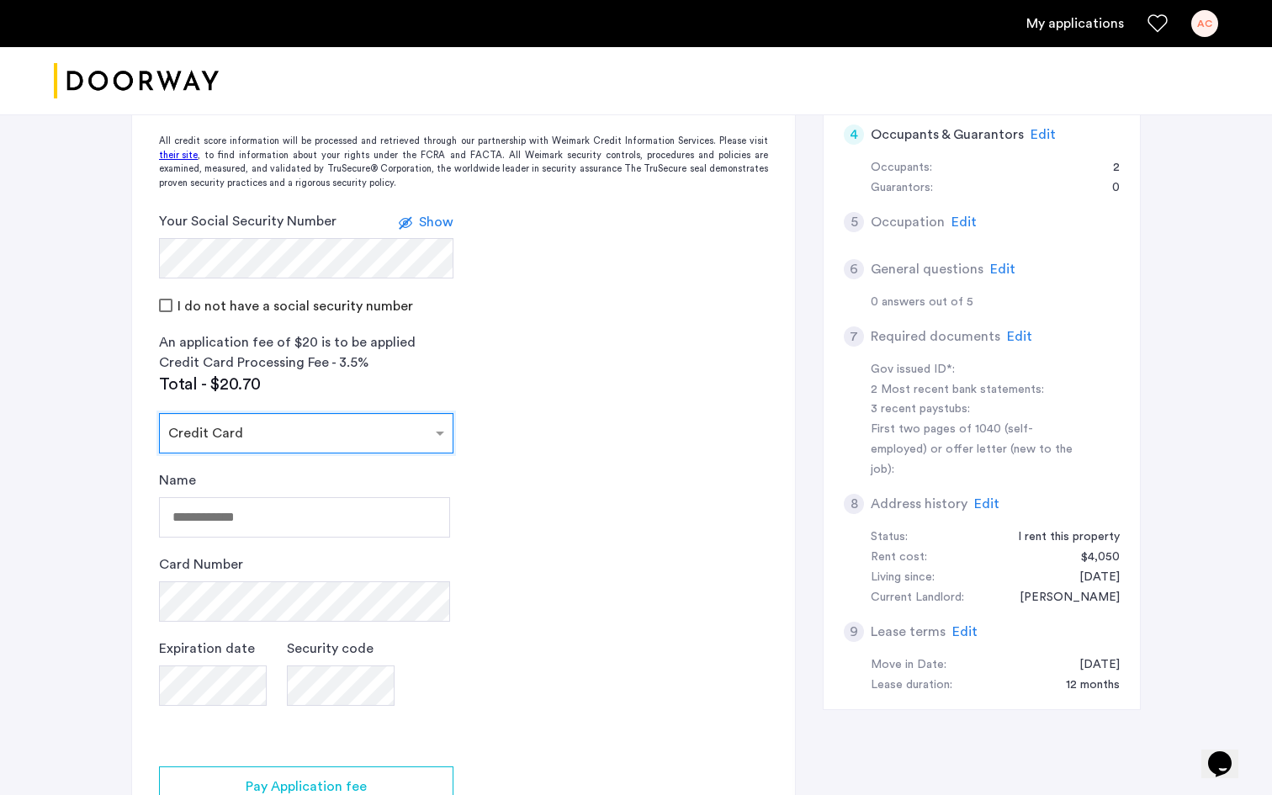
scroll to position [384, 0]
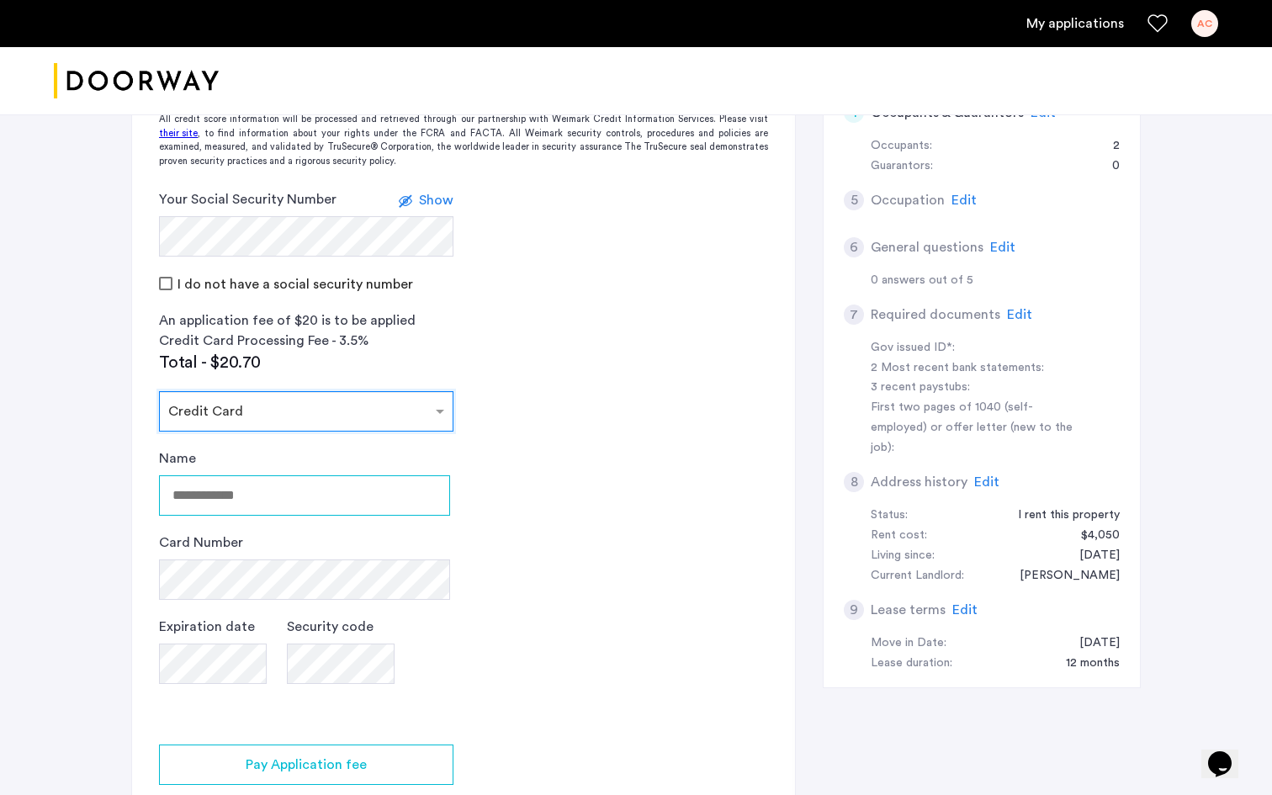
click at [289, 510] on input "Name" at bounding box center [304, 495] width 291 height 40
type input "**********"
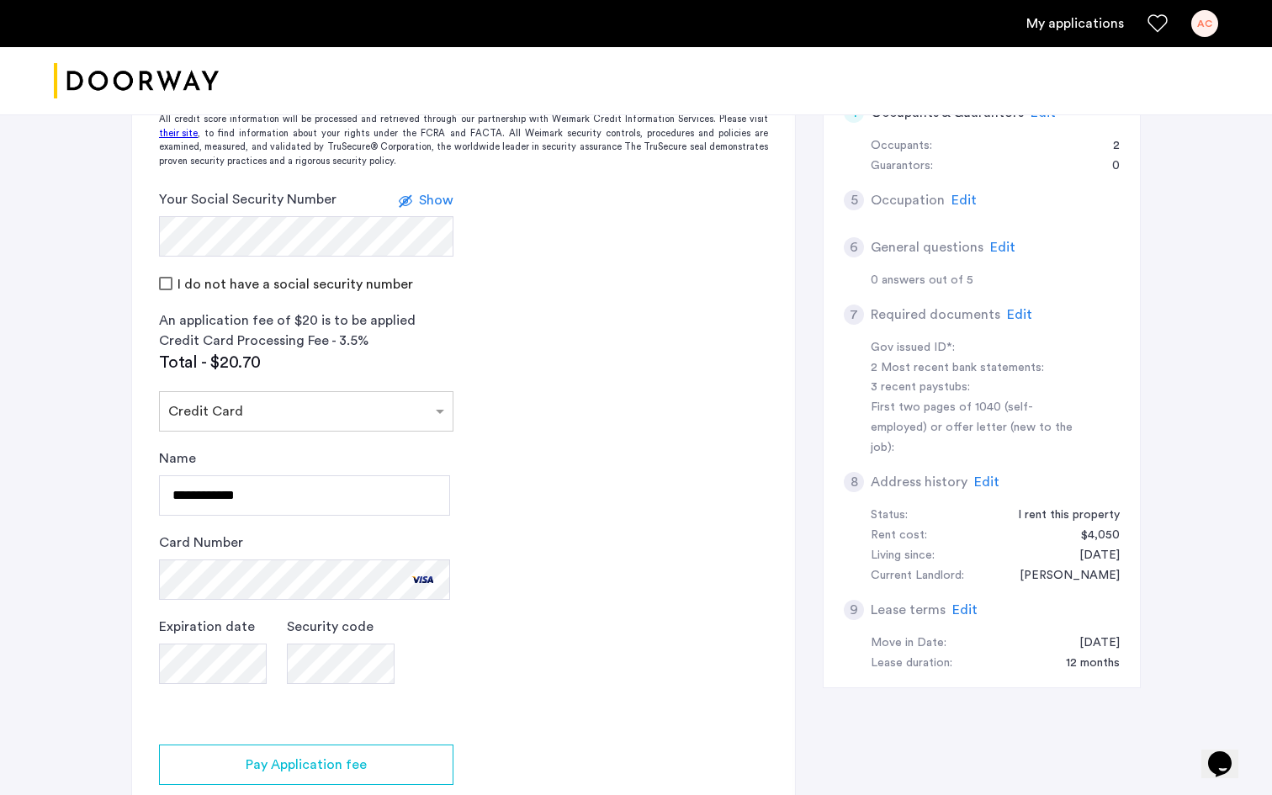
click at [642, 594] on app-credit-screening "2 Credit Screening & Application Fees Application Fees Please submit your appli…" at bounding box center [463, 367] width 663 height 1026
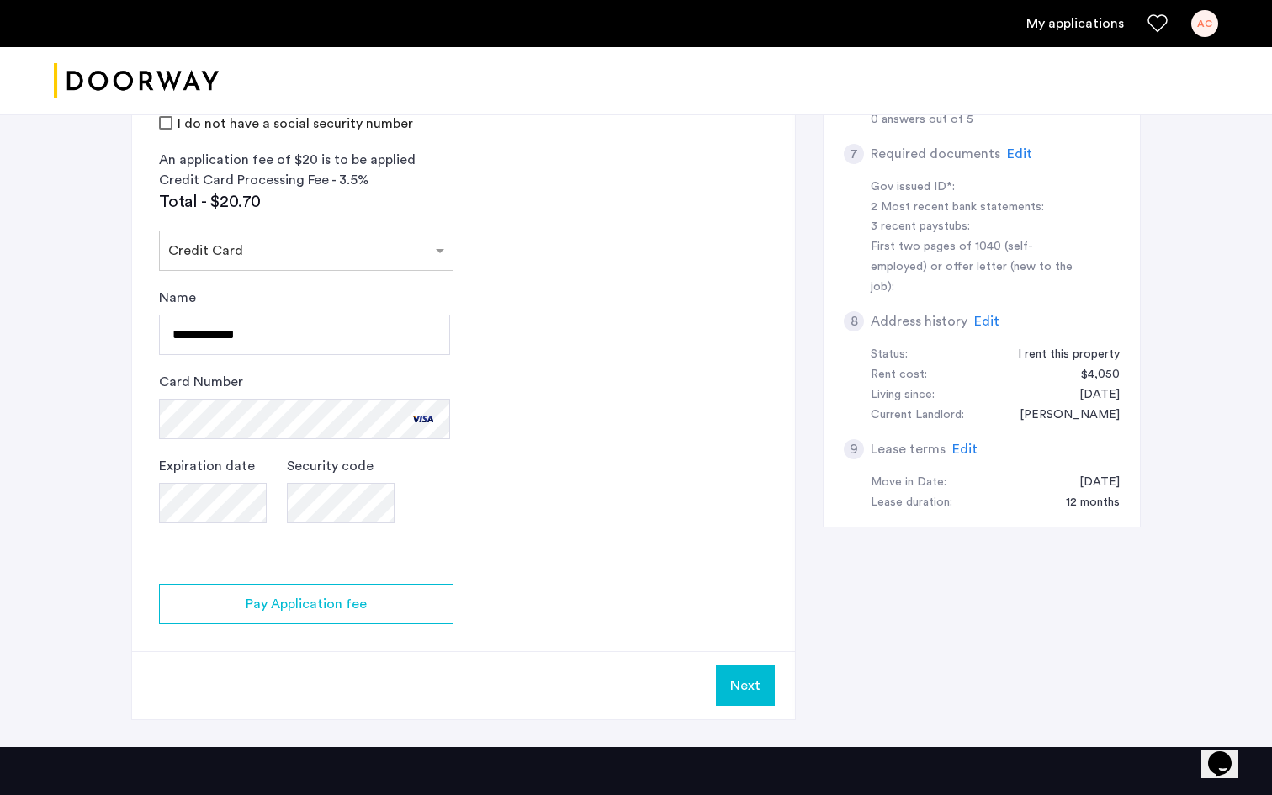
scroll to position [549, 0]
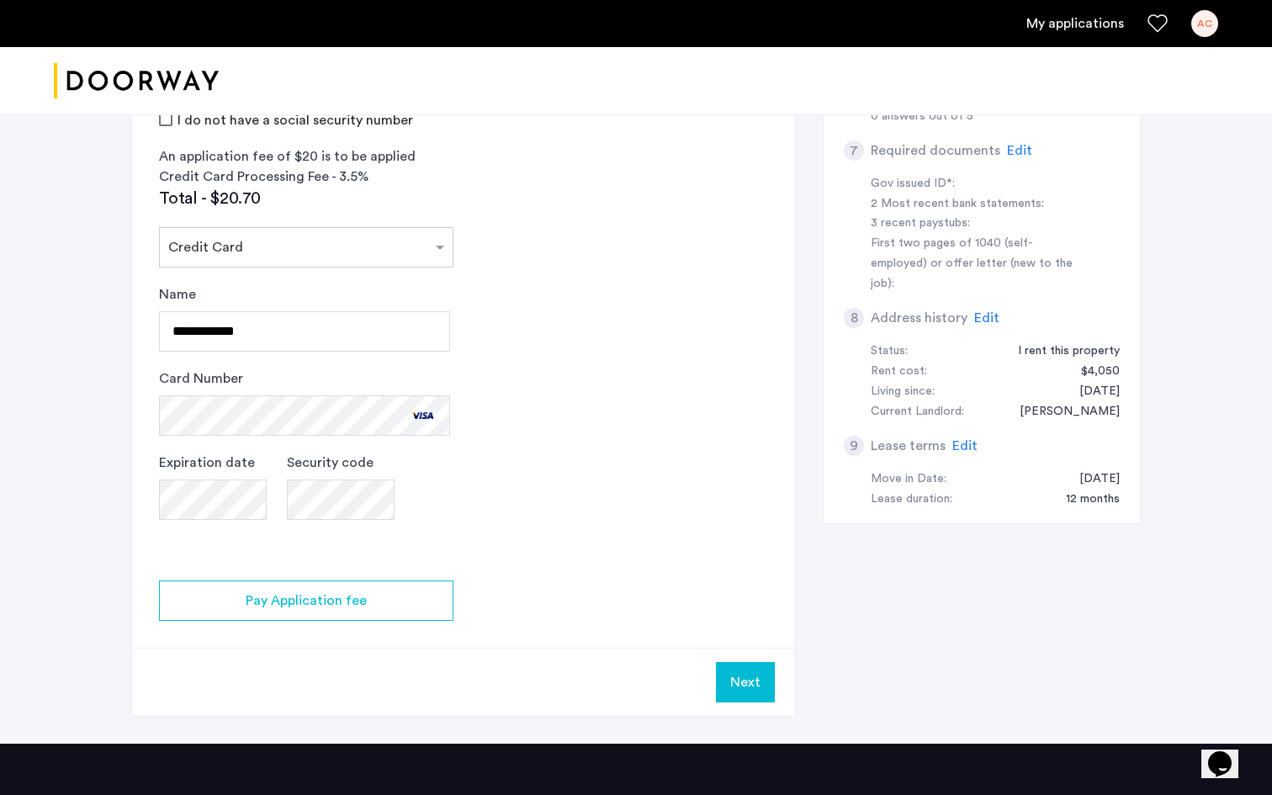
click at [736, 681] on button "Next" at bounding box center [745, 682] width 59 height 40
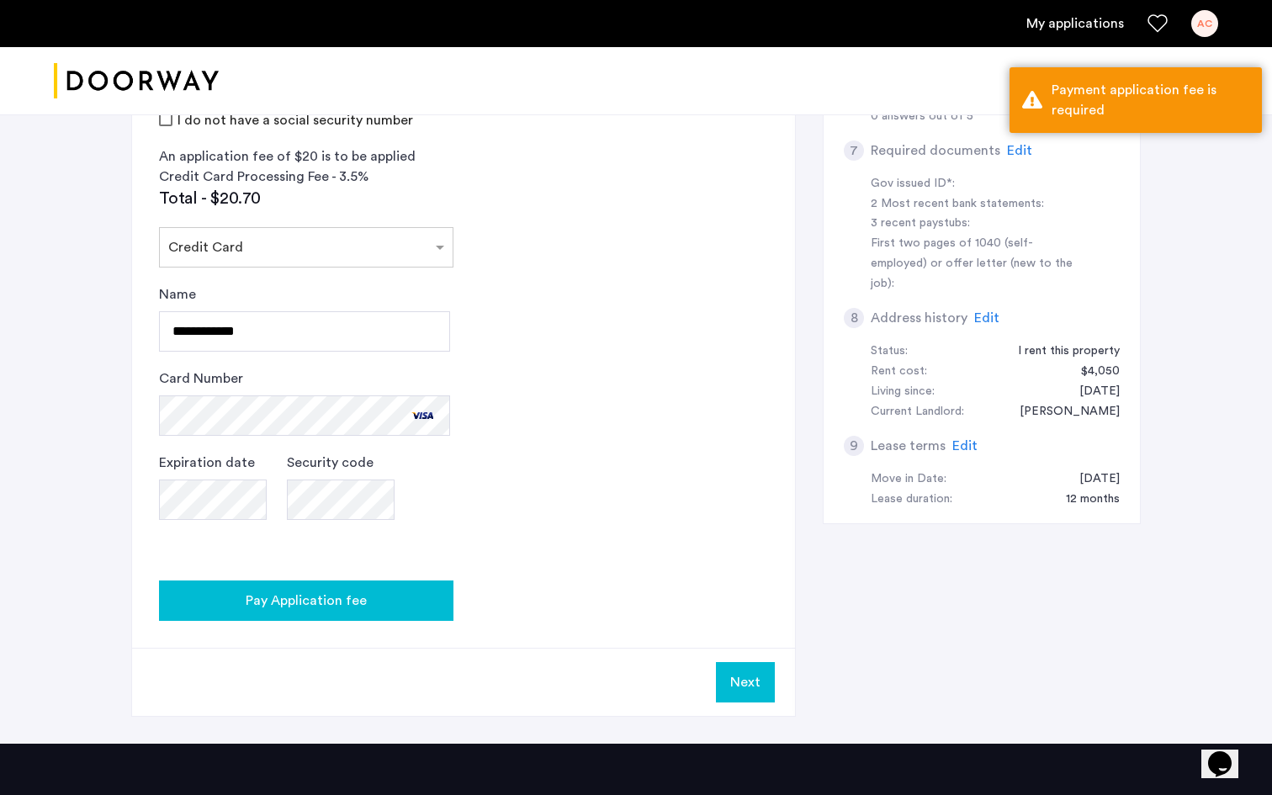
click at [301, 615] on button "Pay Application fee" at bounding box center [306, 600] width 294 height 40
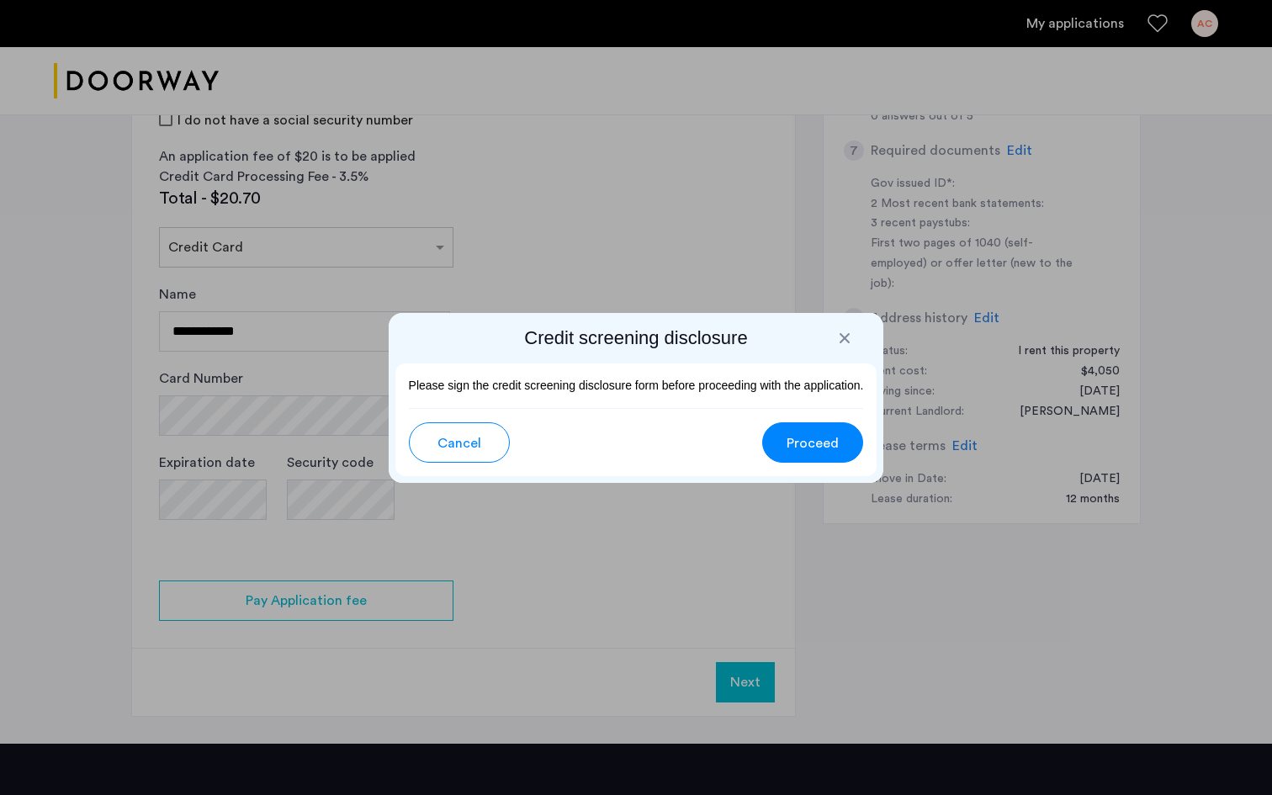
click at [835, 447] on span "Proceed" at bounding box center [813, 443] width 52 height 20
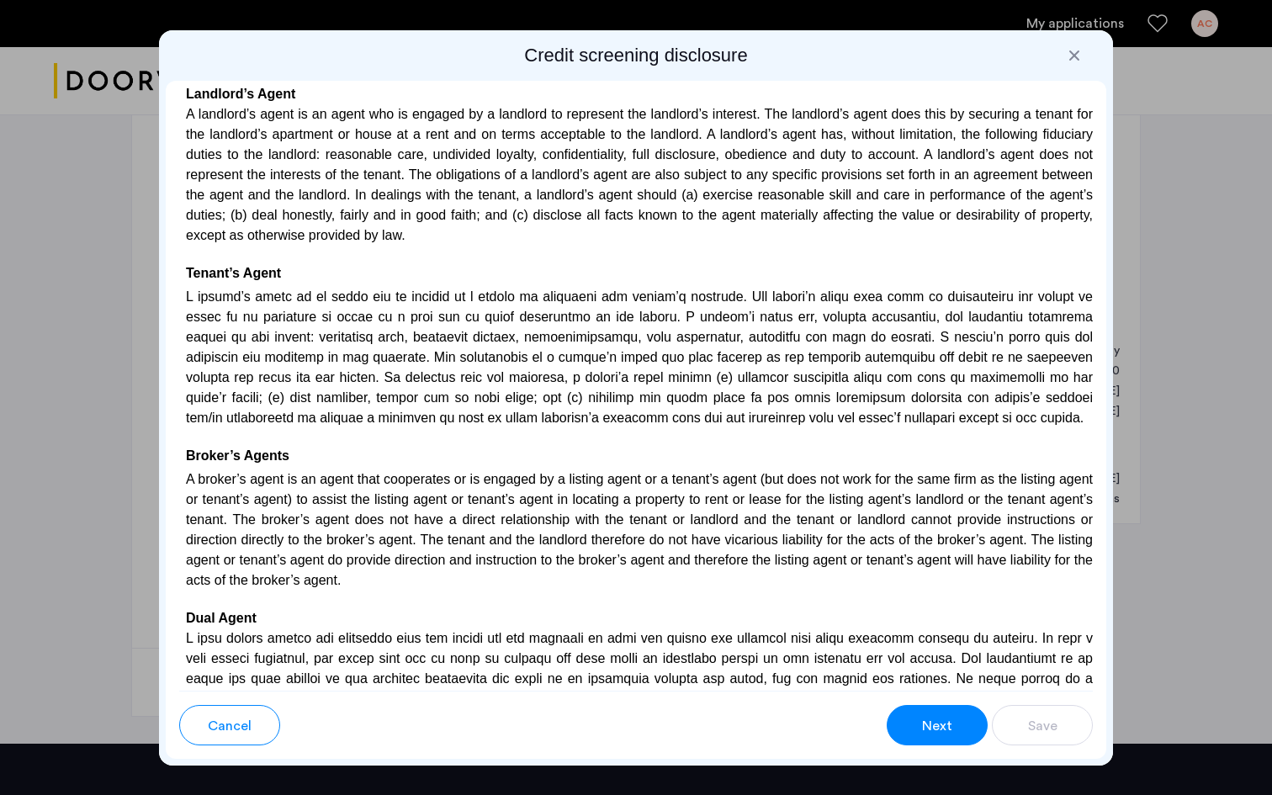
scroll to position [4695, 0]
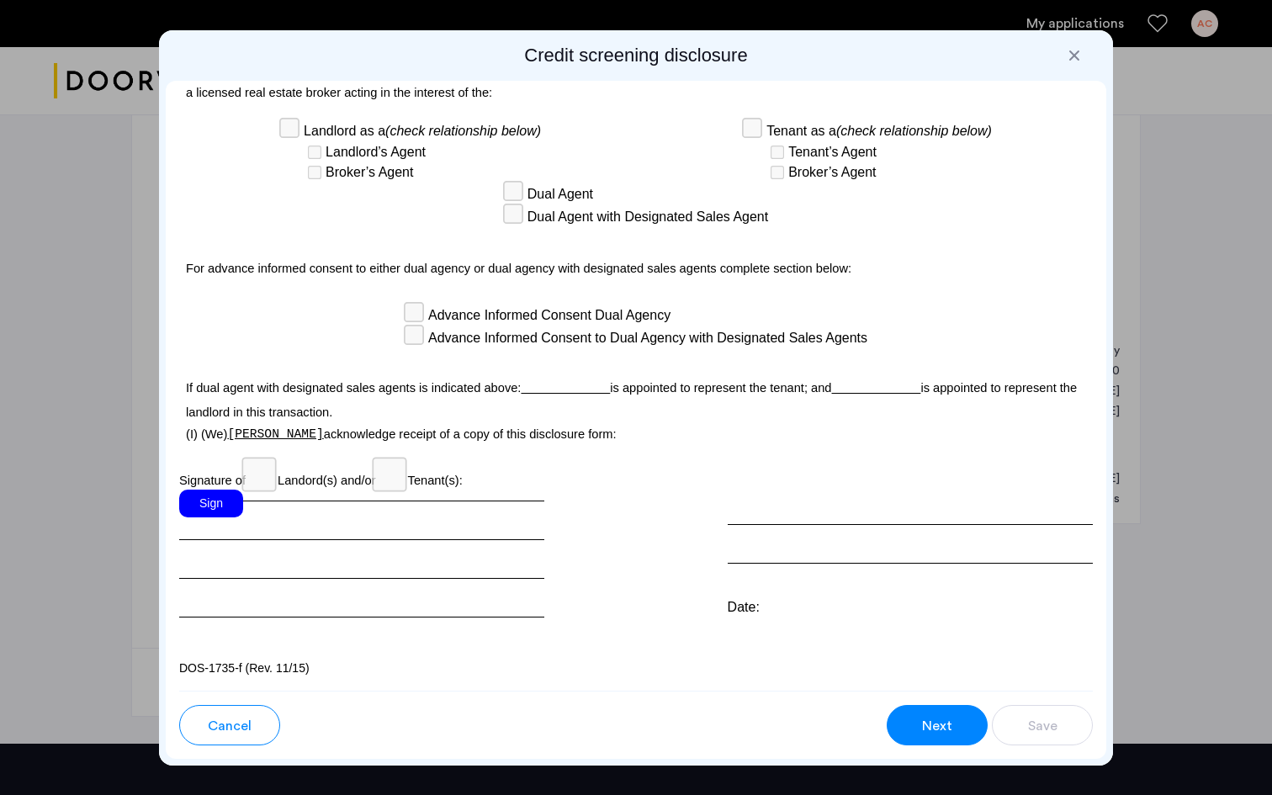
click at [217, 500] on div "Sign" at bounding box center [211, 504] width 64 height 28
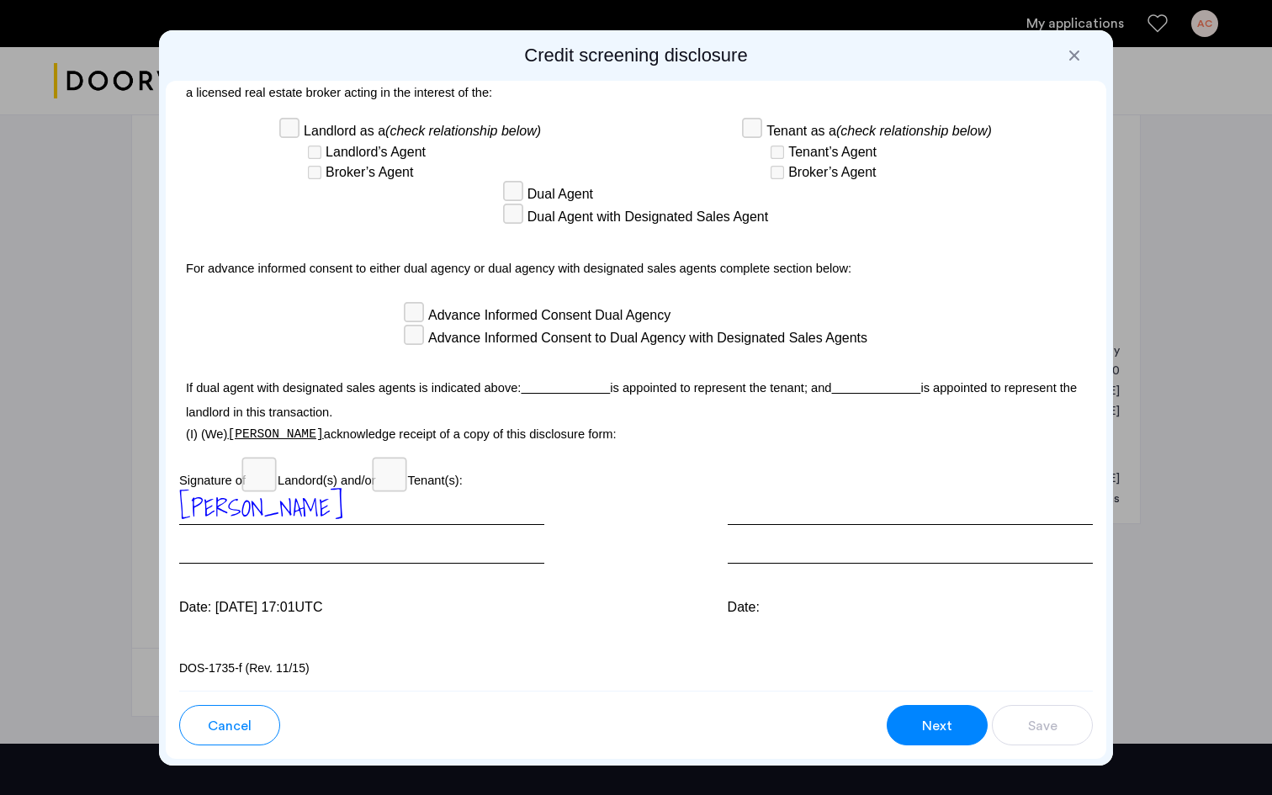
click at [954, 734] on button "Next" at bounding box center [937, 725] width 101 height 40
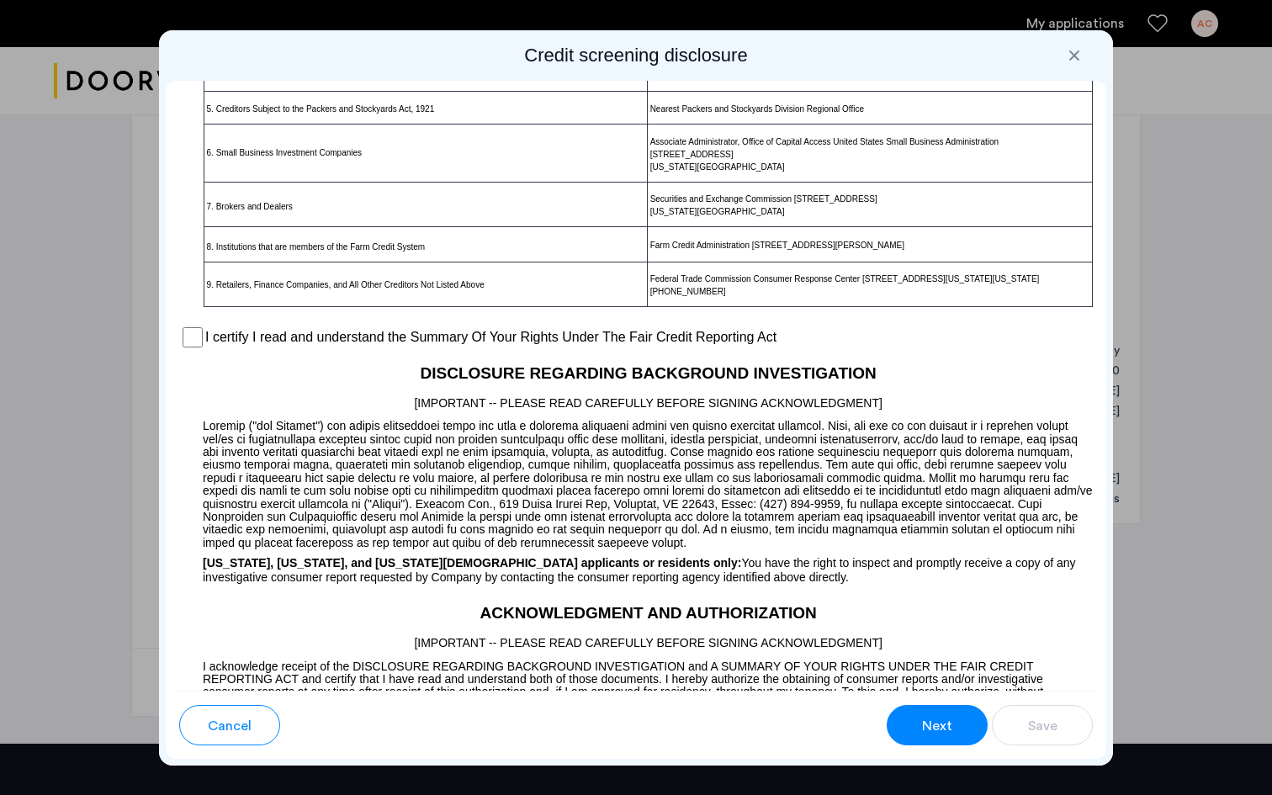
scroll to position [1171, 0]
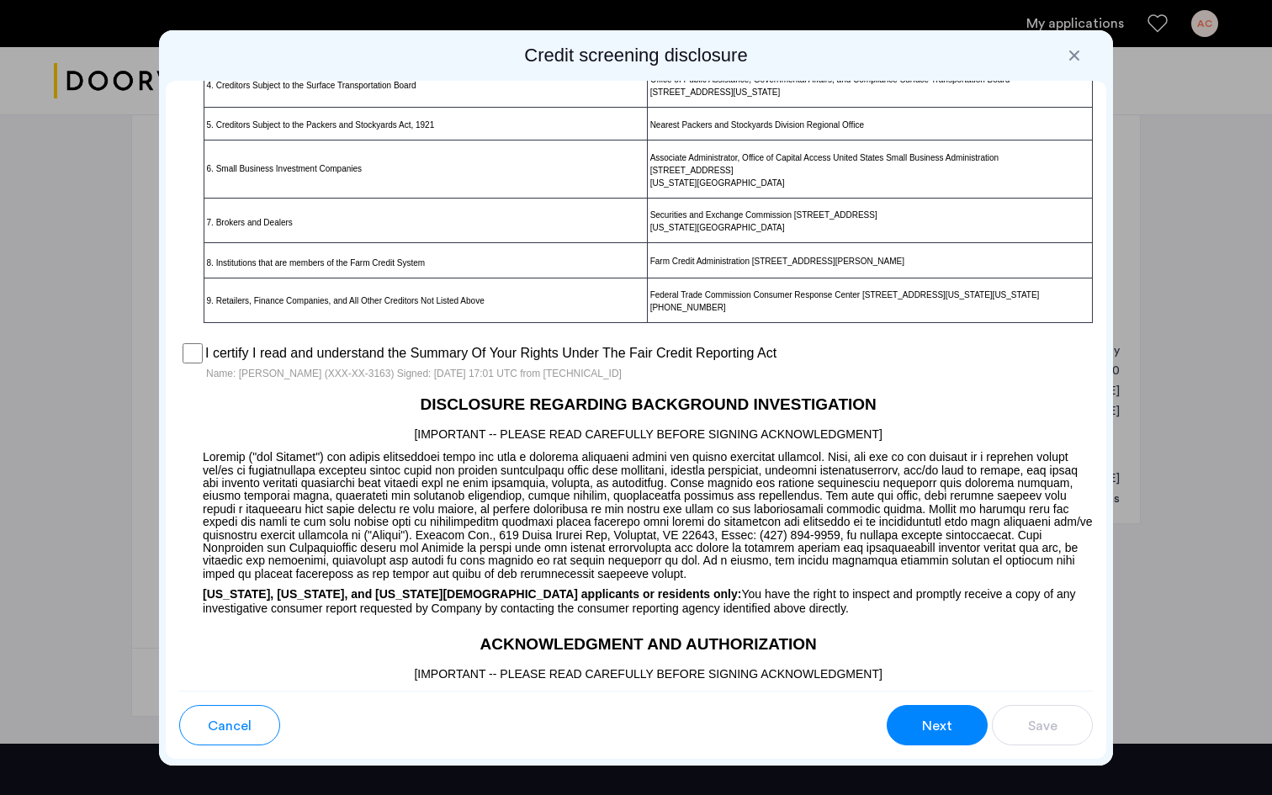
click at [925, 716] on span "Next" at bounding box center [937, 726] width 30 height 20
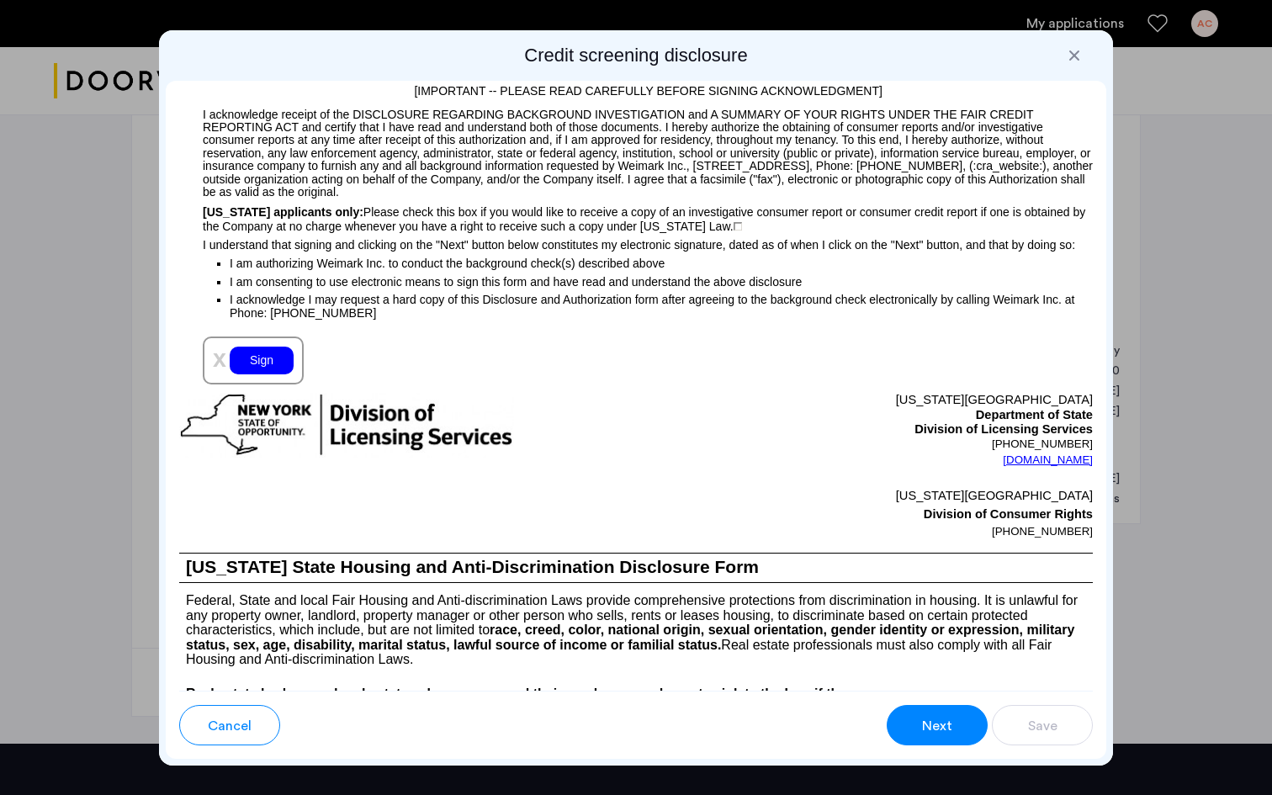
scroll to position [1761, 0]
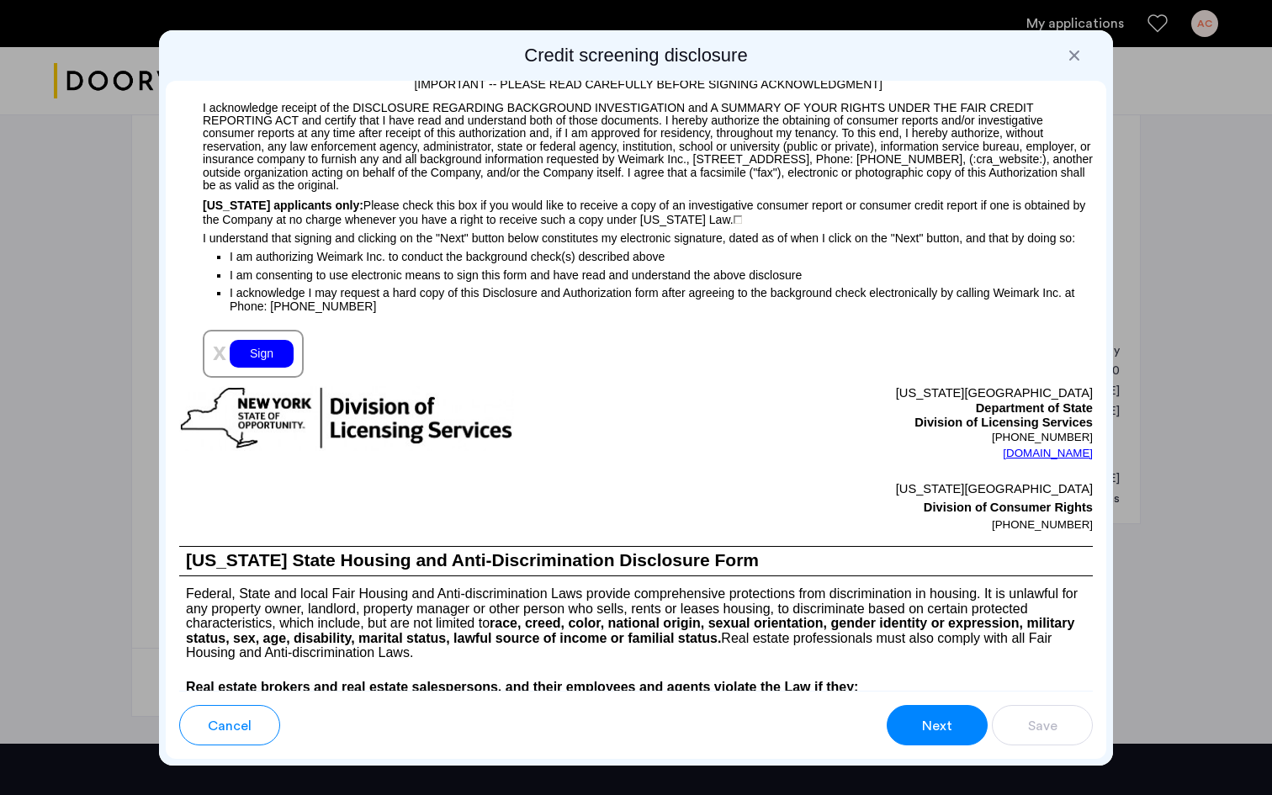
click at [267, 368] on div "Sign" at bounding box center [262, 354] width 64 height 28
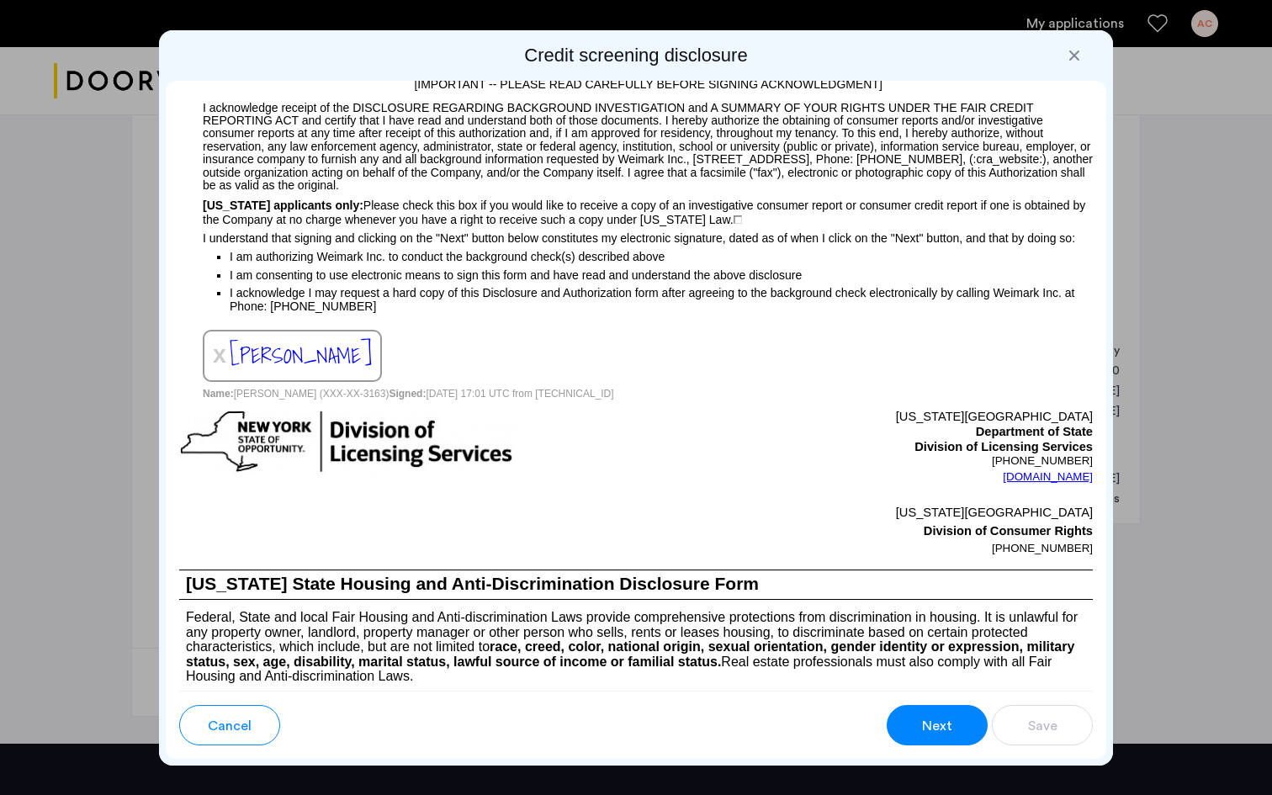
click at [911, 715] on button "Next" at bounding box center [937, 725] width 101 height 40
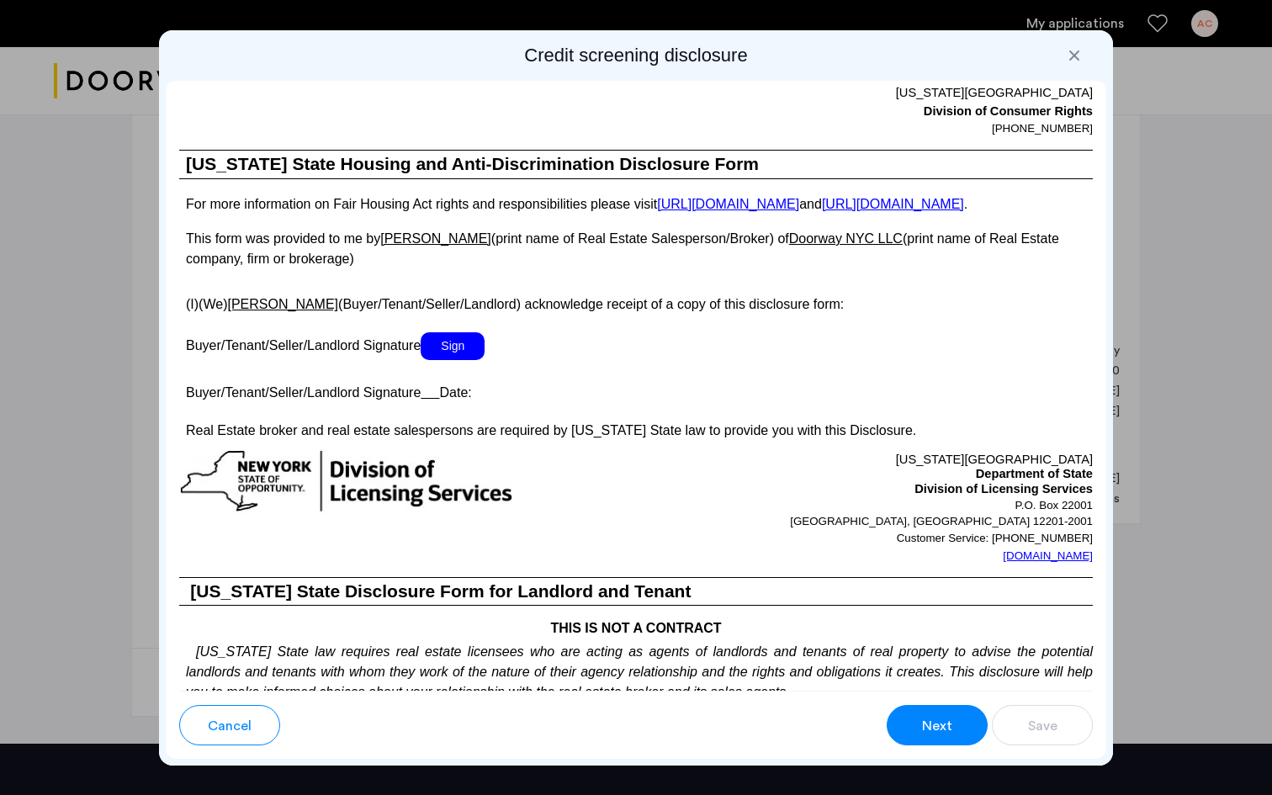
scroll to position [2981, 0]
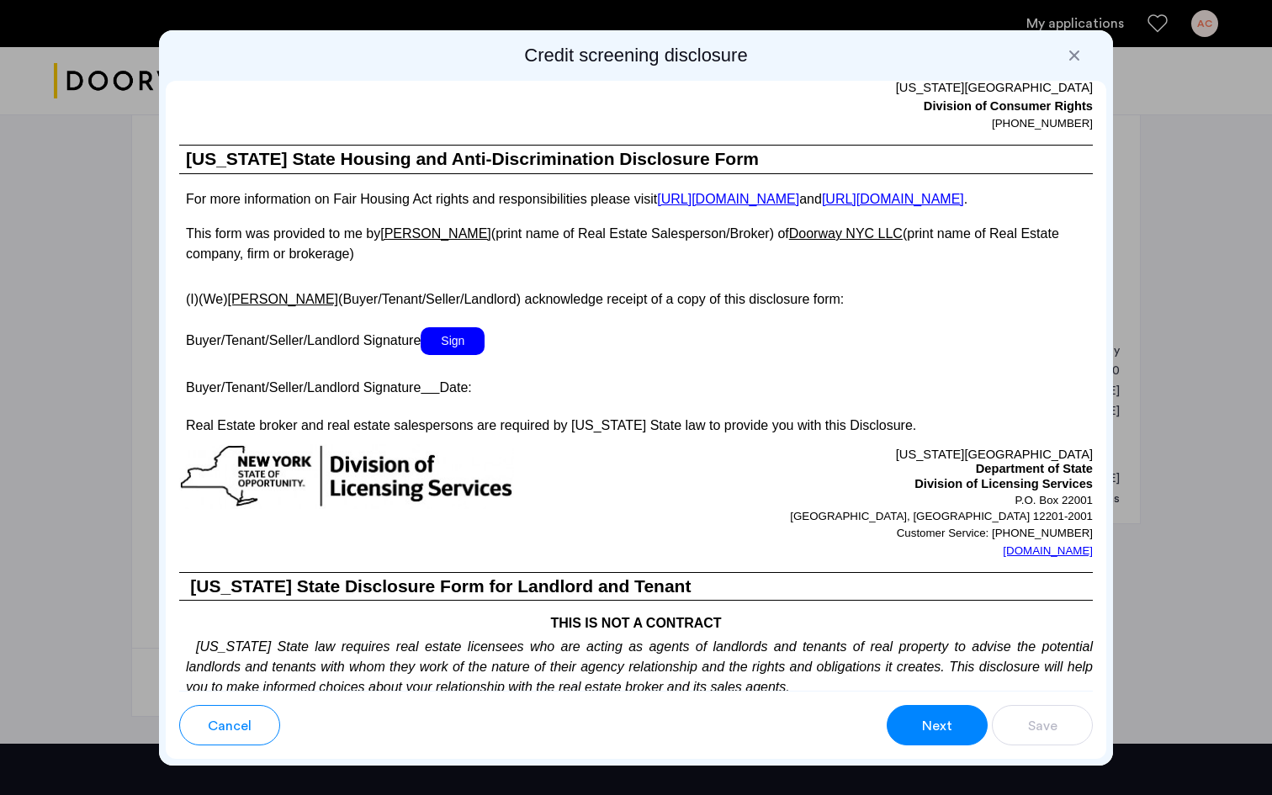
click at [464, 355] on span "Sign" at bounding box center [453, 341] width 64 height 28
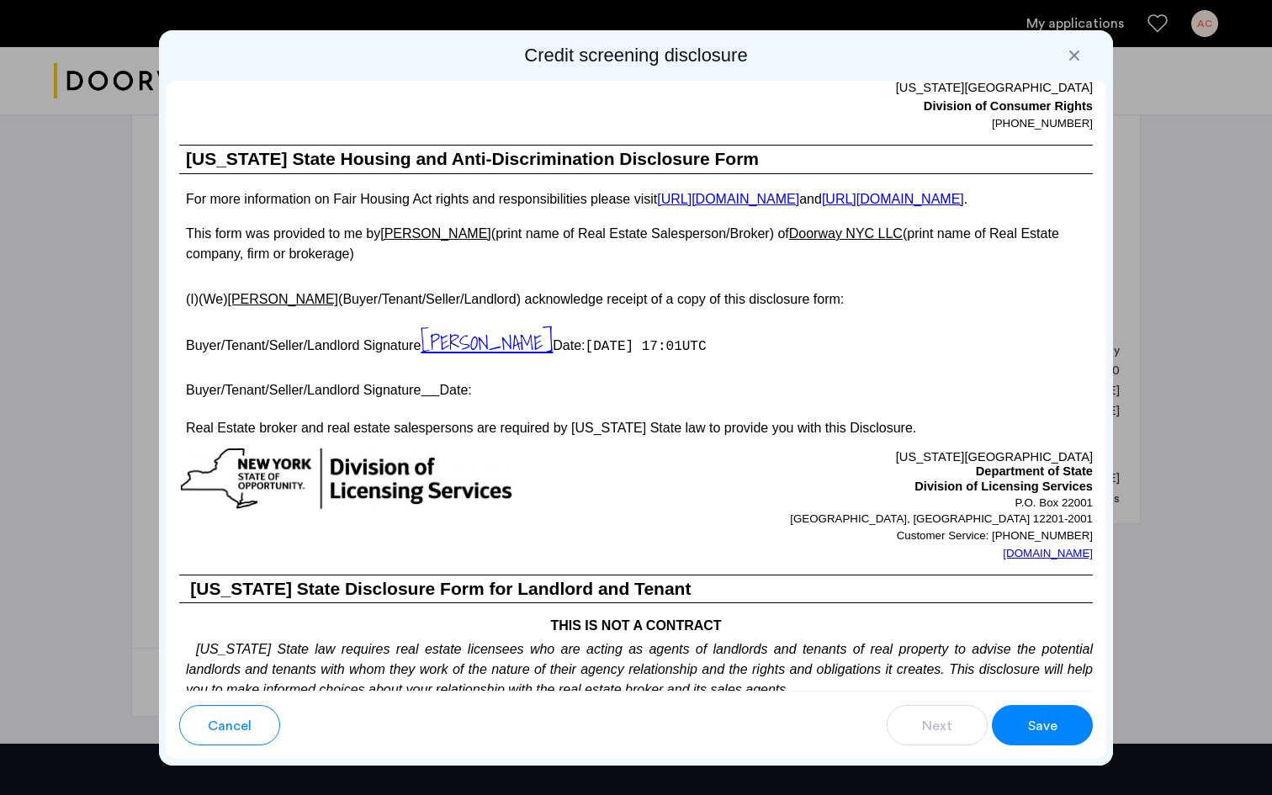
click at [1059, 716] on button "Save" at bounding box center [1042, 725] width 101 height 40
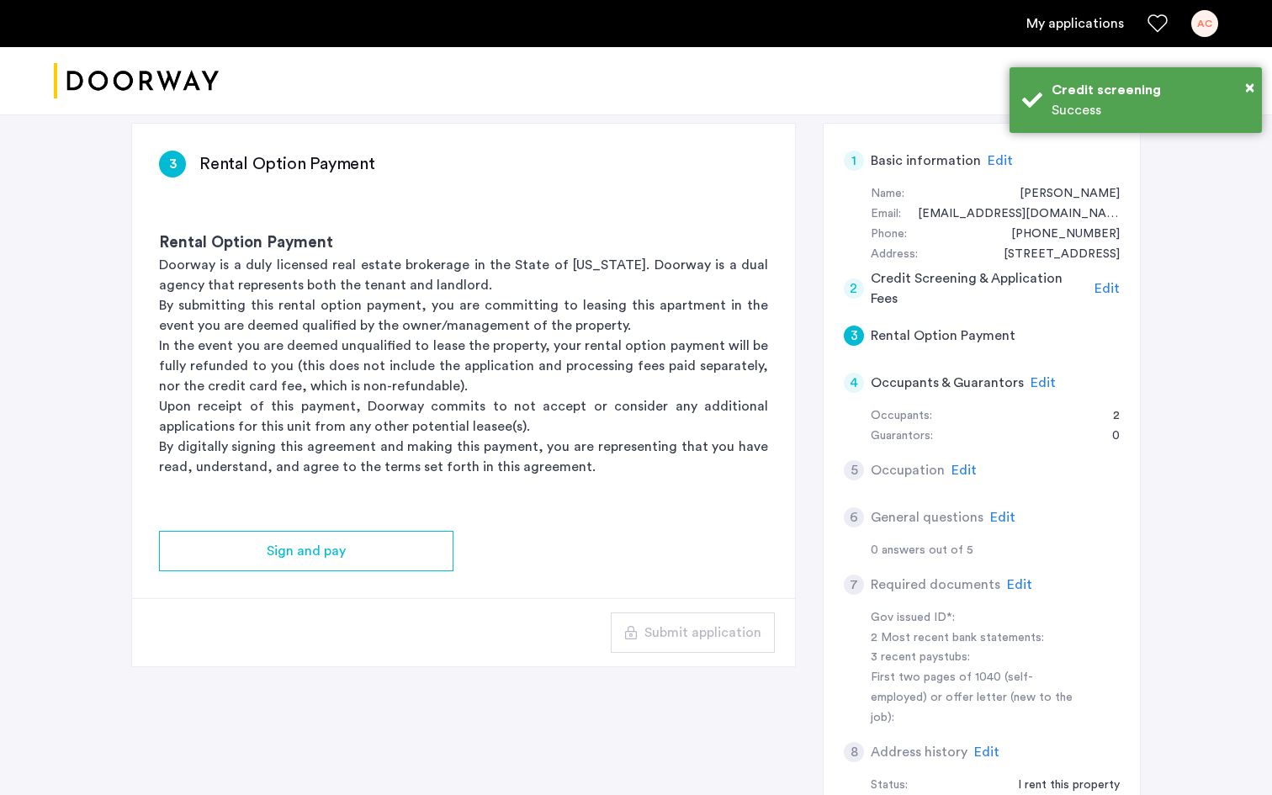
scroll to position [109, 0]
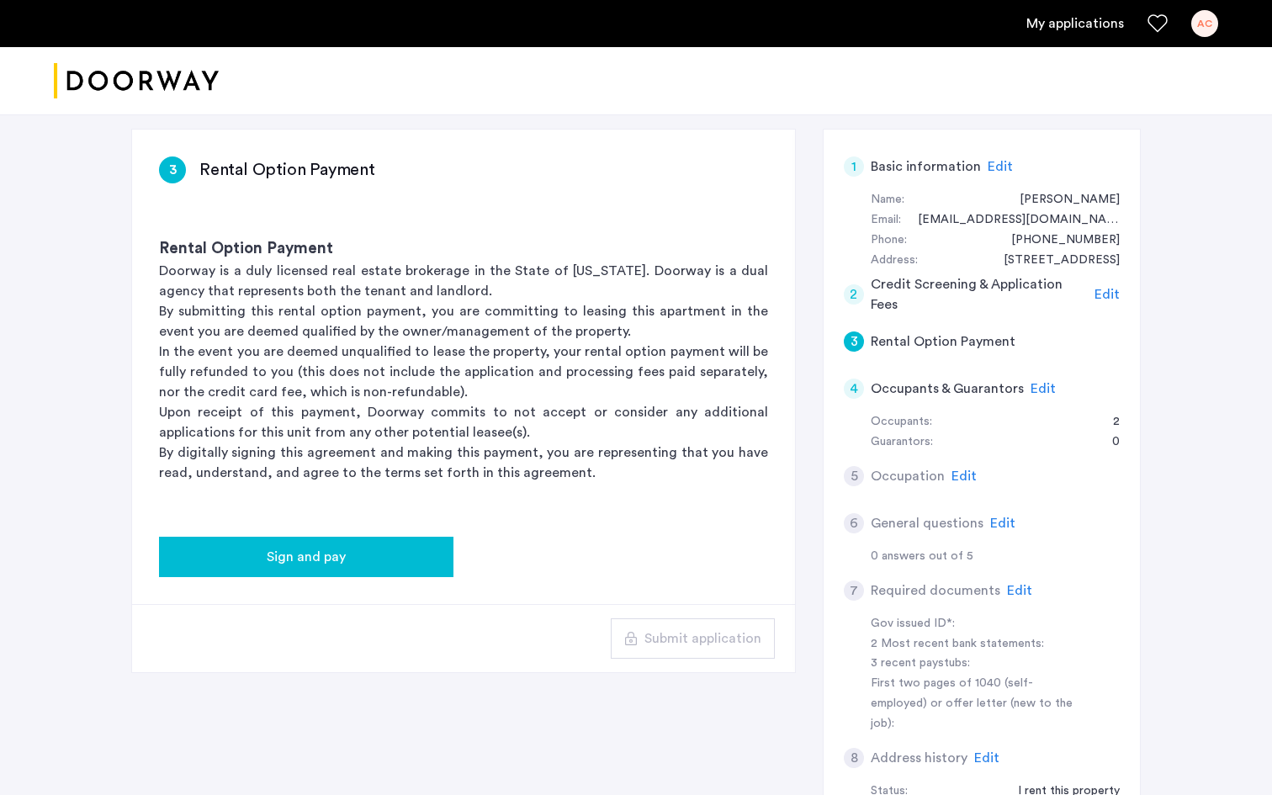
click at [324, 556] on span "Sign and pay" at bounding box center [306, 557] width 79 height 20
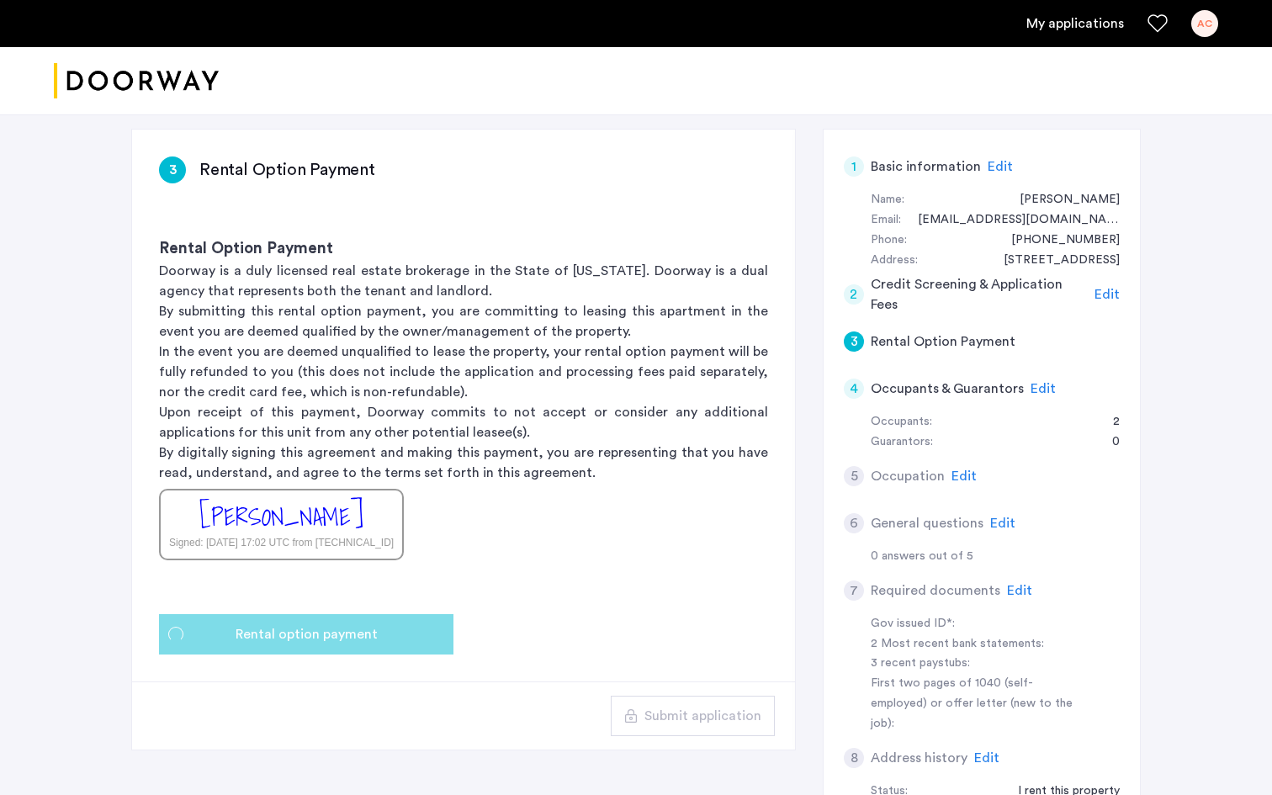
scroll to position [0, 0]
